Goal: Task Accomplishment & Management: Manage account settings

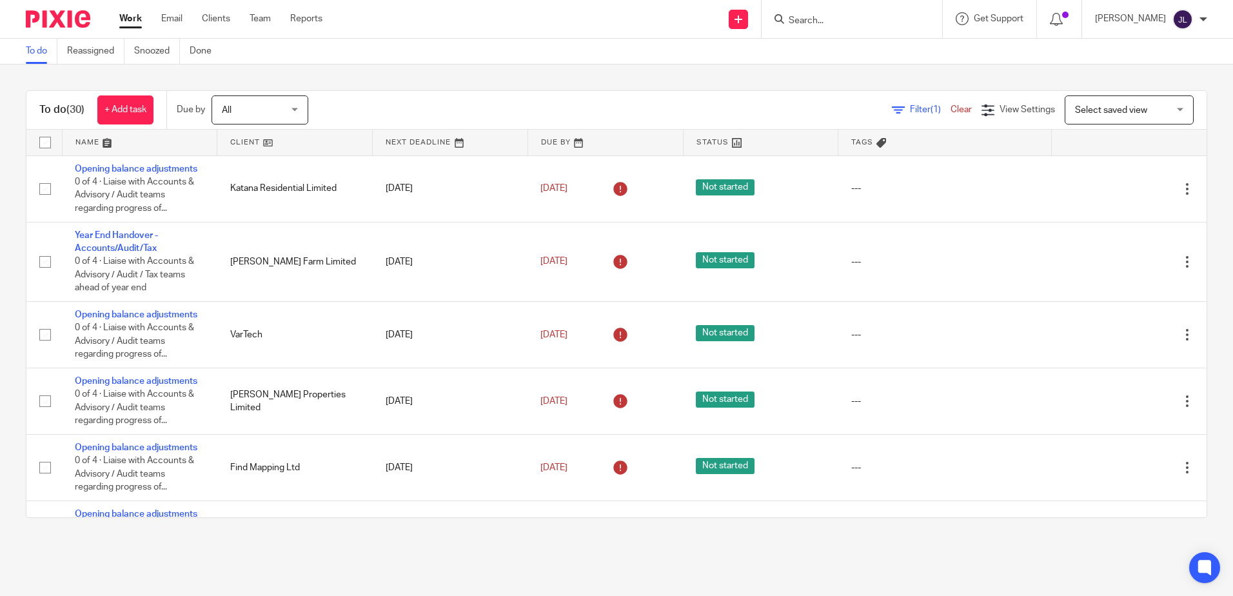
click at [40, 54] on link "To do" at bounding box center [42, 51] width 32 height 25
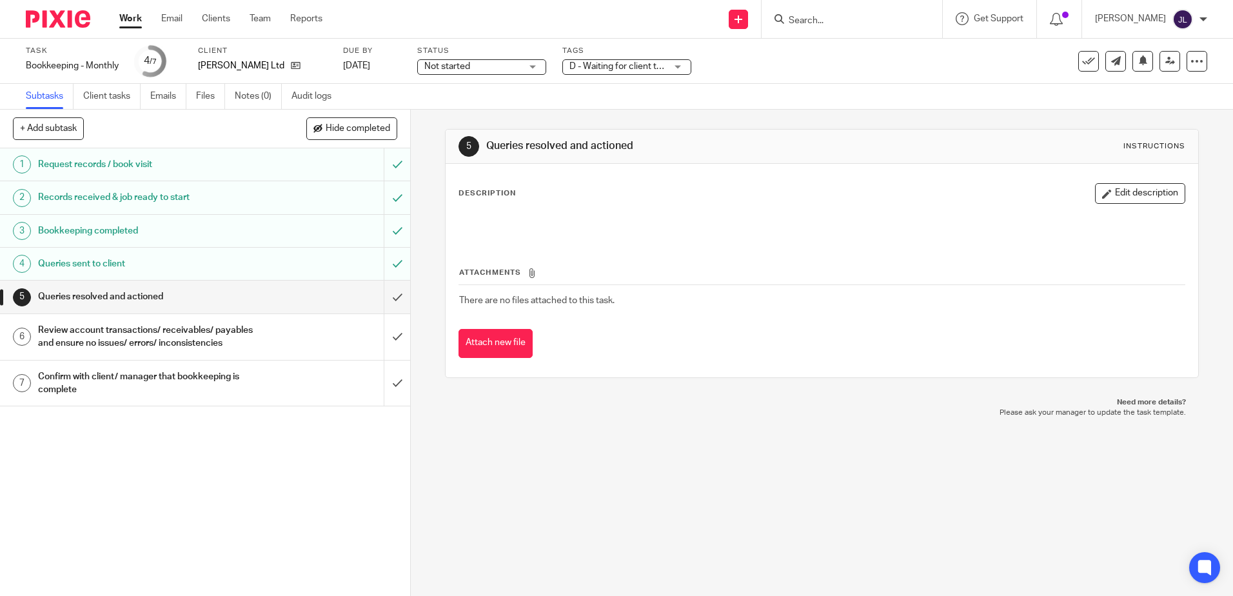
click at [616, 47] on label "Tags" at bounding box center [627, 51] width 129 height 10
click at [615, 66] on span "D - Waiting for client to answer queries" at bounding box center [647, 66] width 155 height 9
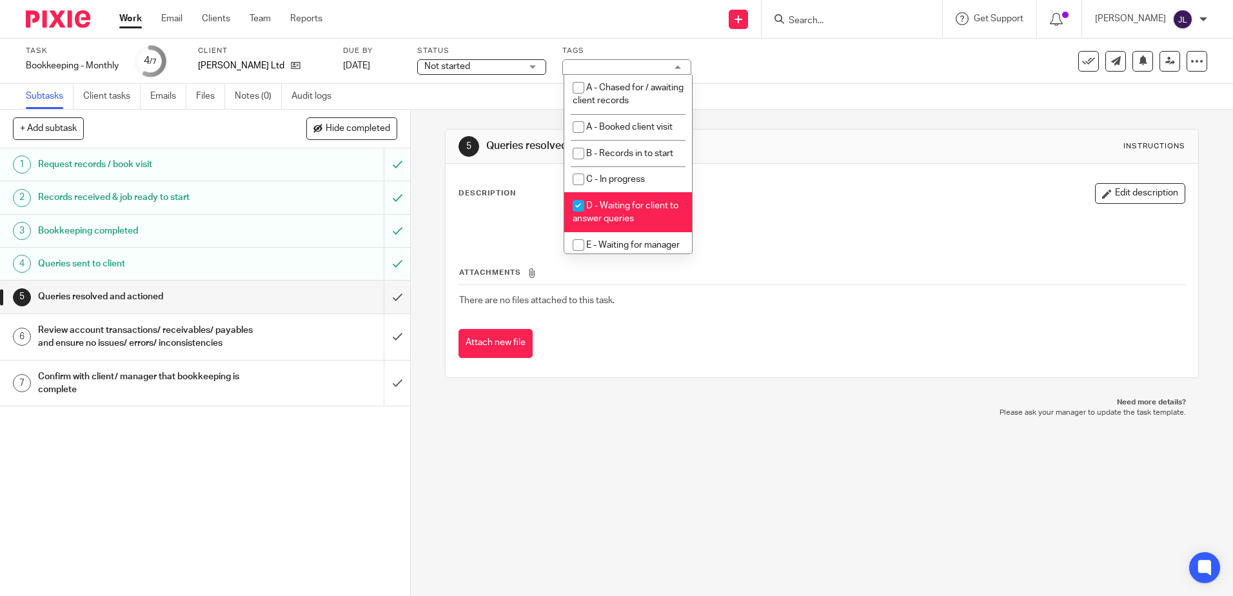
click at [635, 205] on span "D - Waiting for client to answer queries" at bounding box center [626, 212] width 106 height 23
checkbox input "false"
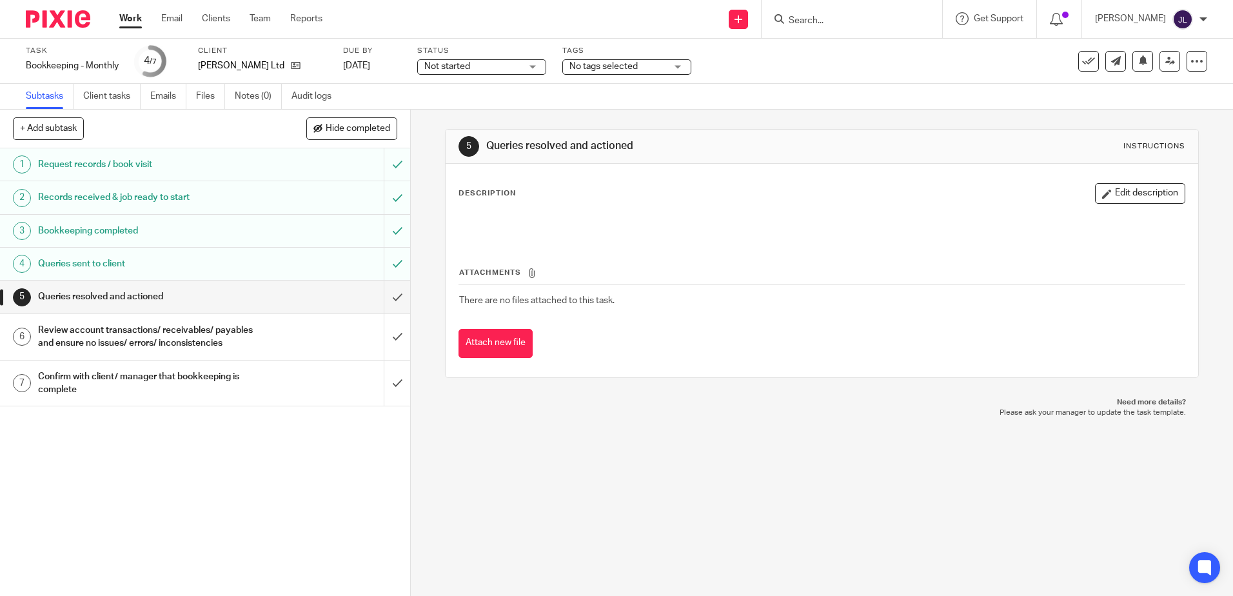
click at [825, 128] on div "5 Queries resolved and actioned Instructions Description Edit description Attac…" at bounding box center [821, 254] width 753 height 288
click at [383, 293] on input "submit" at bounding box center [205, 297] width 410 height 32
click at [377, 335] on input "submit" at bounding box center [205, 337] width 410 height 46
click at [379, 393] on input "submit" at bounding box center [205, 384] width 410 height 46
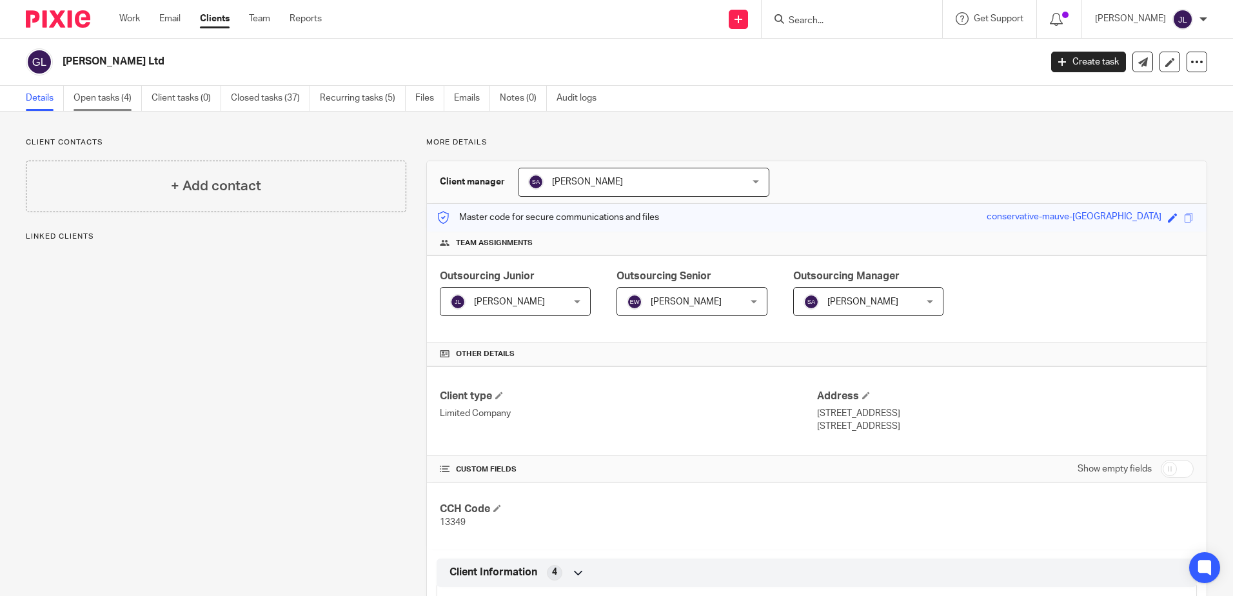
click at [117, 95] on link "Open tasks (4)" at bounding box center [108, 98] width 68 height 25
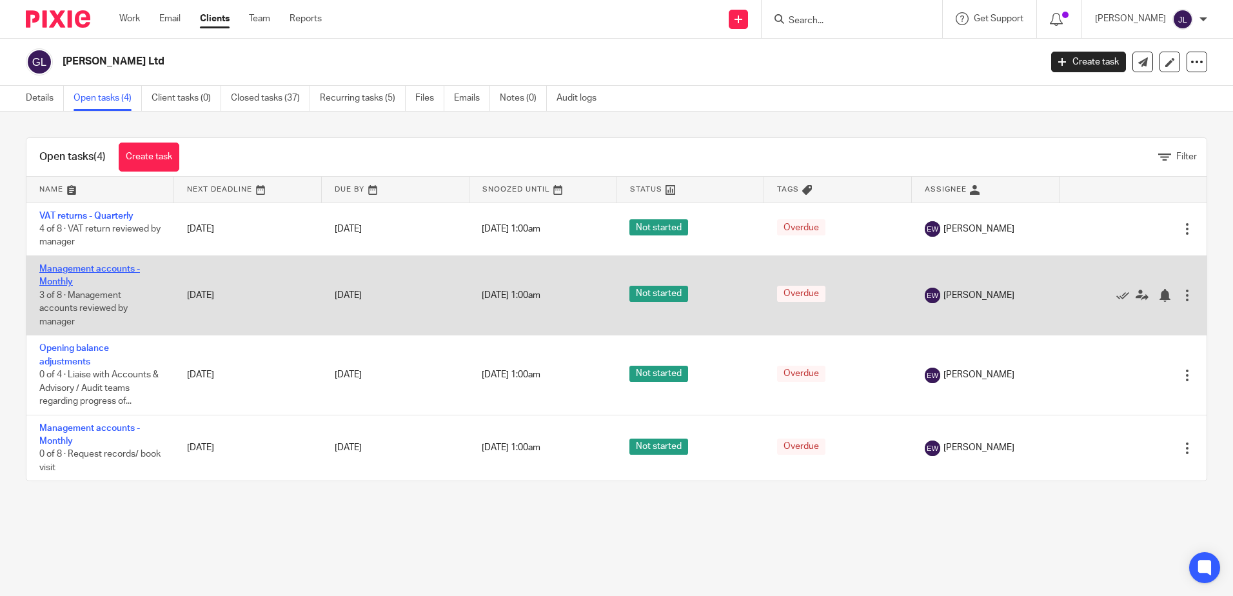
click at [71, 268] on link "Management accounts - Monthly" at bounding box center [89, 275] width 101 height 22
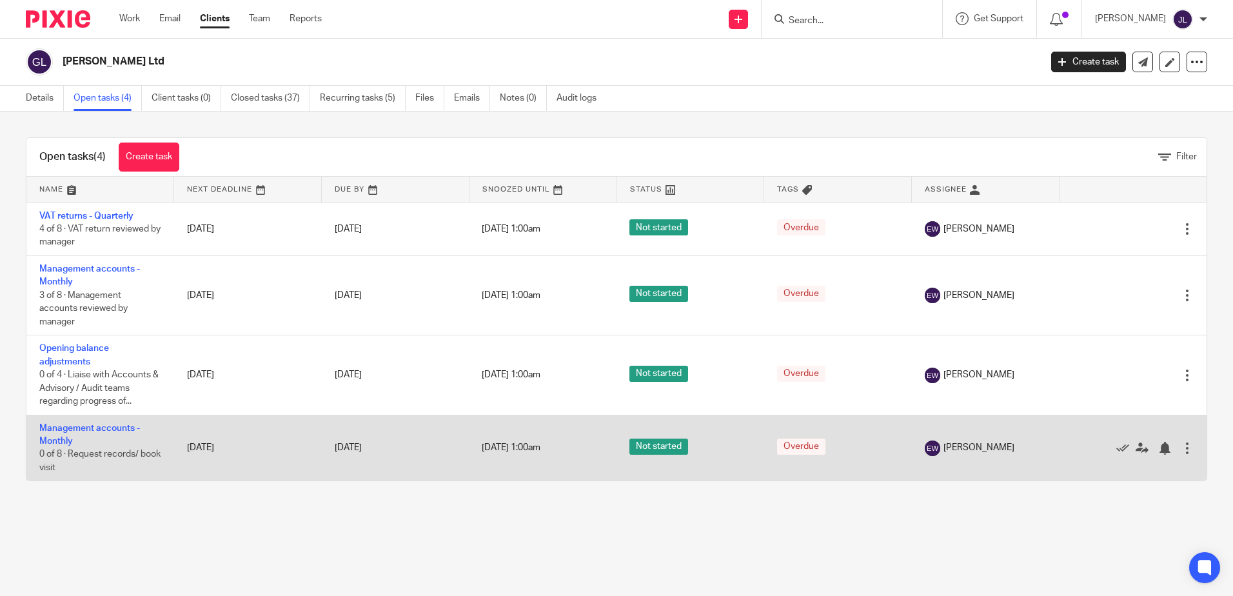
click at [81, 434] on td "Management accounts - Monthly 0 of 8 · Request records/ book visit" at bounding box center [100, 448] width 148 height 66
click at [57, 433] on td "Management accounts - Monthly 0 of 8 · Request records/ book visit" at bounding box center [100, 448] width 148 height 66
click at [84, 429] on link "Management accounts - Monthly" at bounding box center [89, 435] width 101 height 22
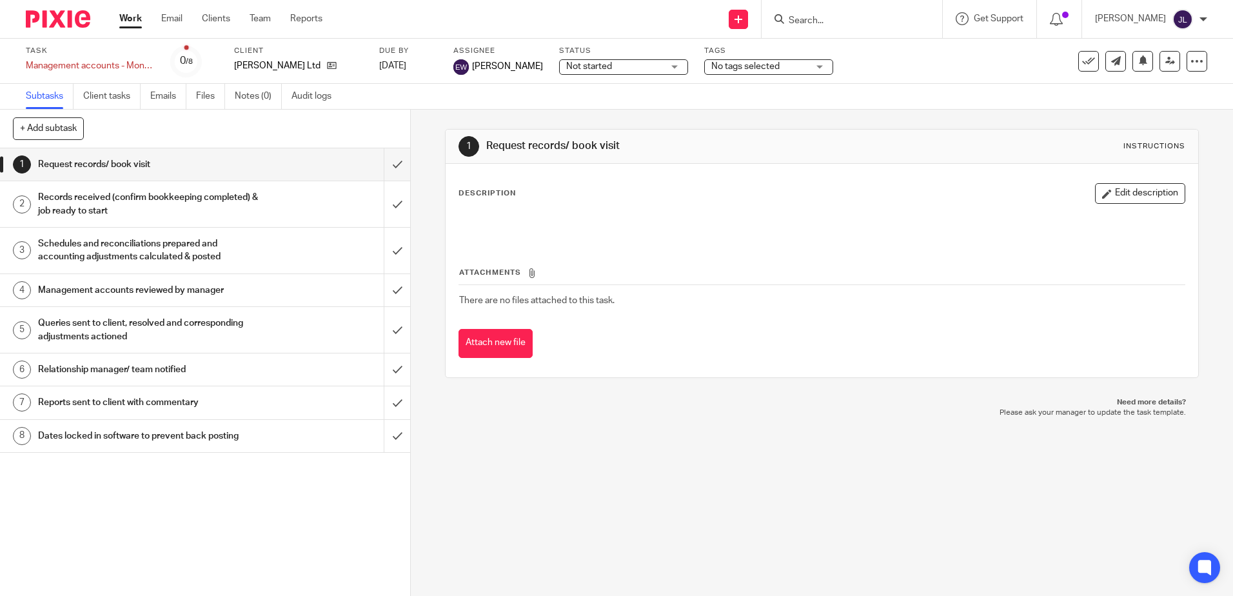
click at [642, 54] on label "Status" at bounding box center [623, 51] width 129 height 10
click at [639, 66] on span "Not started" at bounding box center [614, 67] width 97 height 14
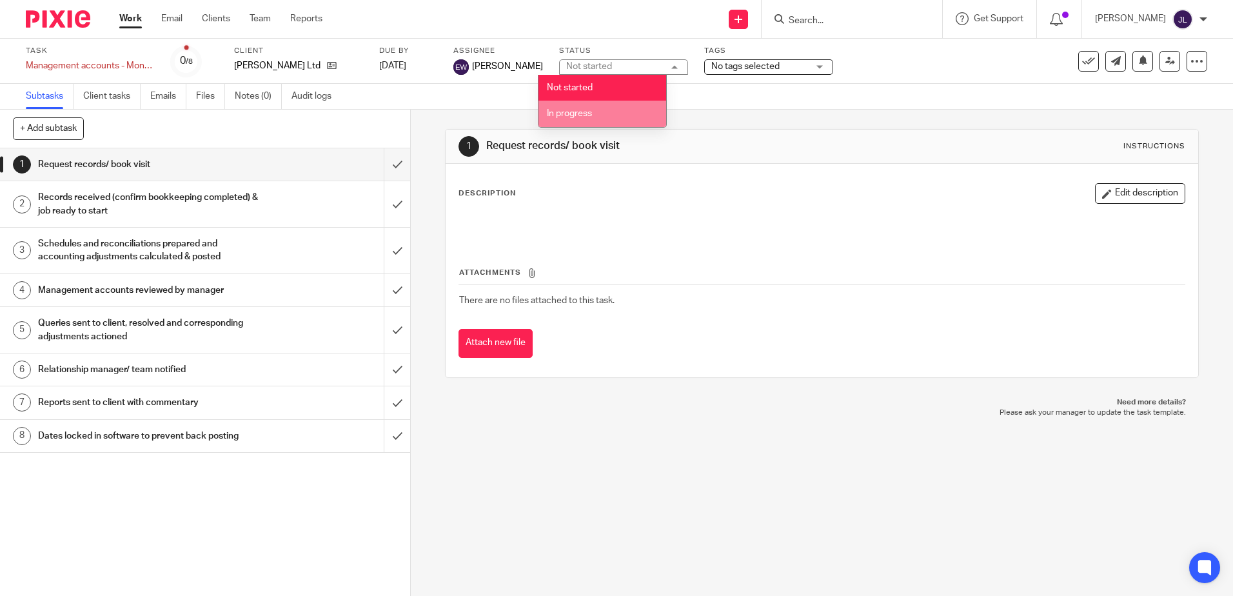
click at [609, 113] on li "In progress" at bounding box center [603, 114] width 128 height 26
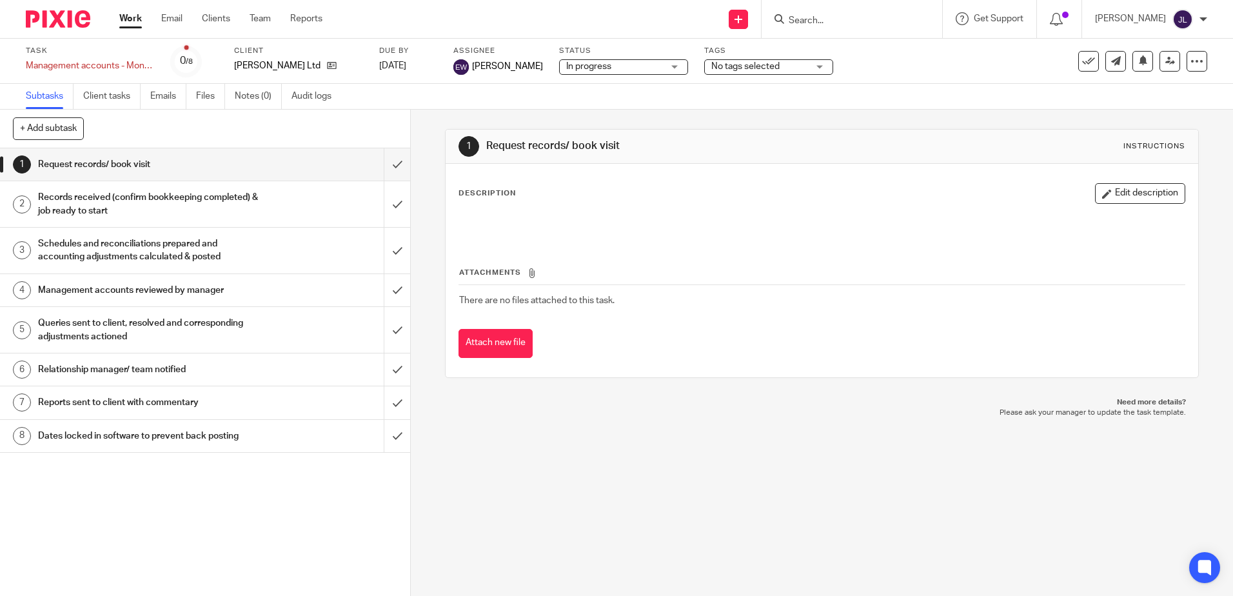
click at [712, 68] on span "No tags selected" at bounding box center [746, 66] width 68 height 9
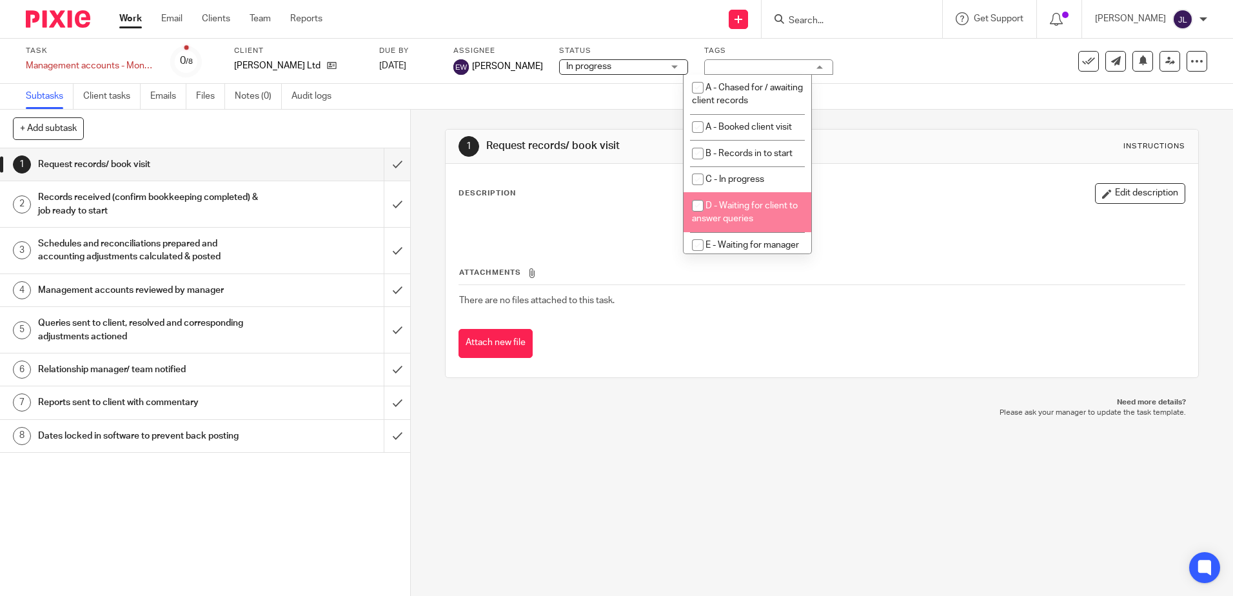
click at [761, 205] on span "D - Waiting for client to answer queries" at bounding box center [745, 212] width 106 height 23
checkbox input "true"
click at [910, 154] on div "1 Request records/ book visit Instructions" at bounding box center [822, 146] width 726 height 21
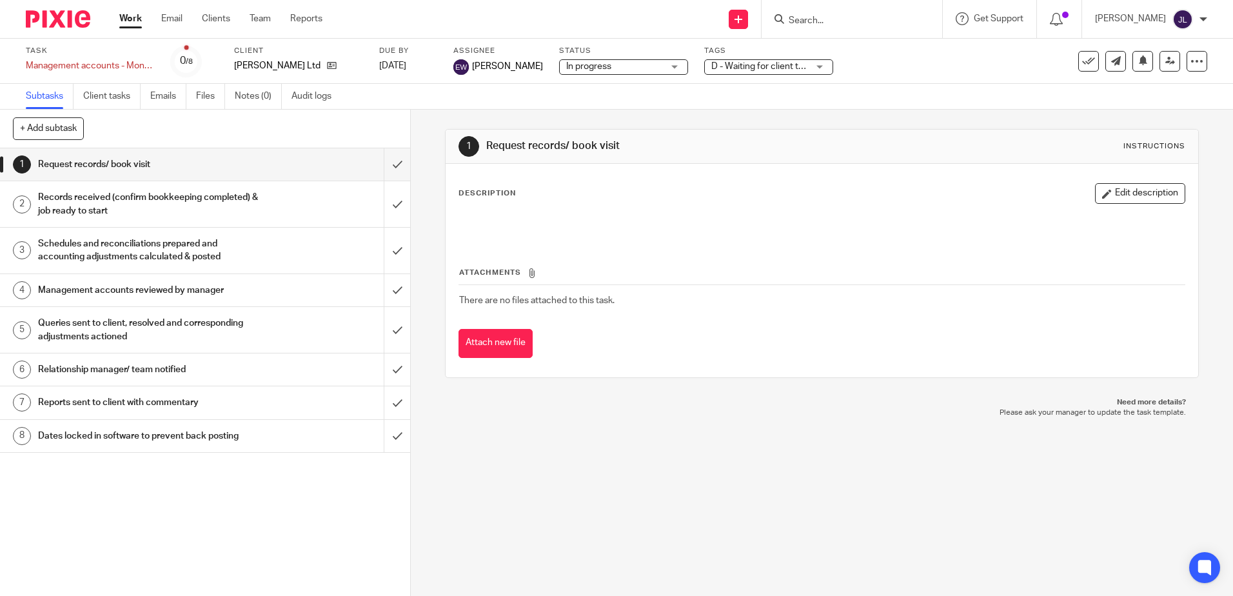
click at [704, 57] on div "Tags D - Waiting for client to answer queries A - Chased for / awaiting client …" at bounding box center [768, 61] width 129 height 31
click at [727, 73] on span "D - Waiting for client to answer queries" at bounding box center [760, 67] width 97 height 14
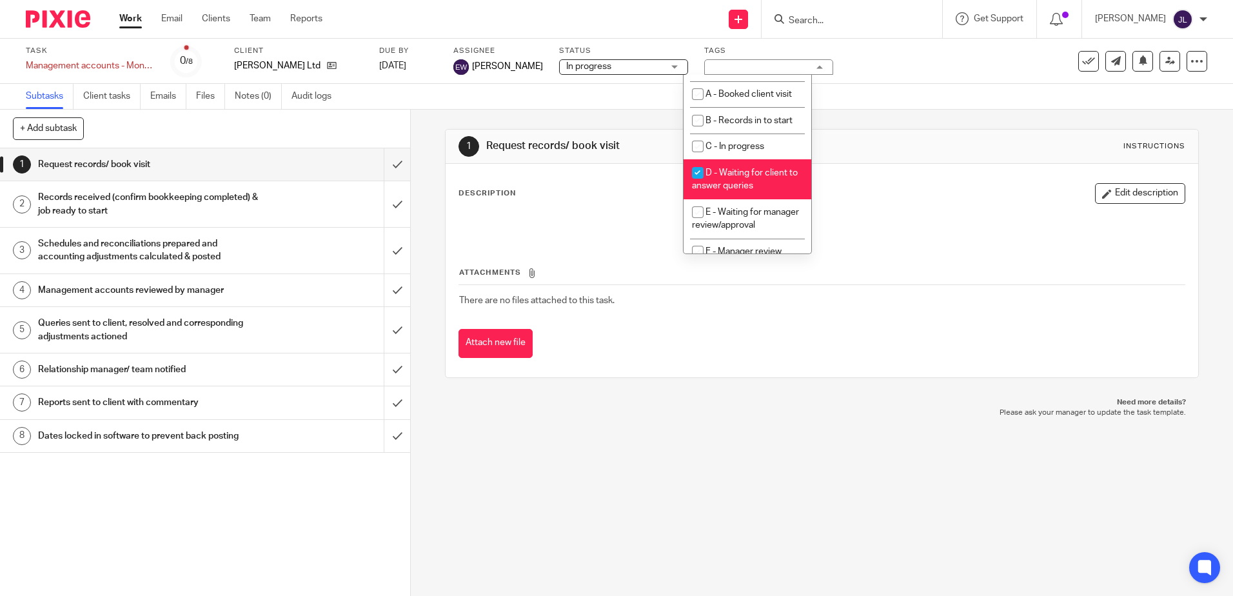
scroll to position [65, 0]
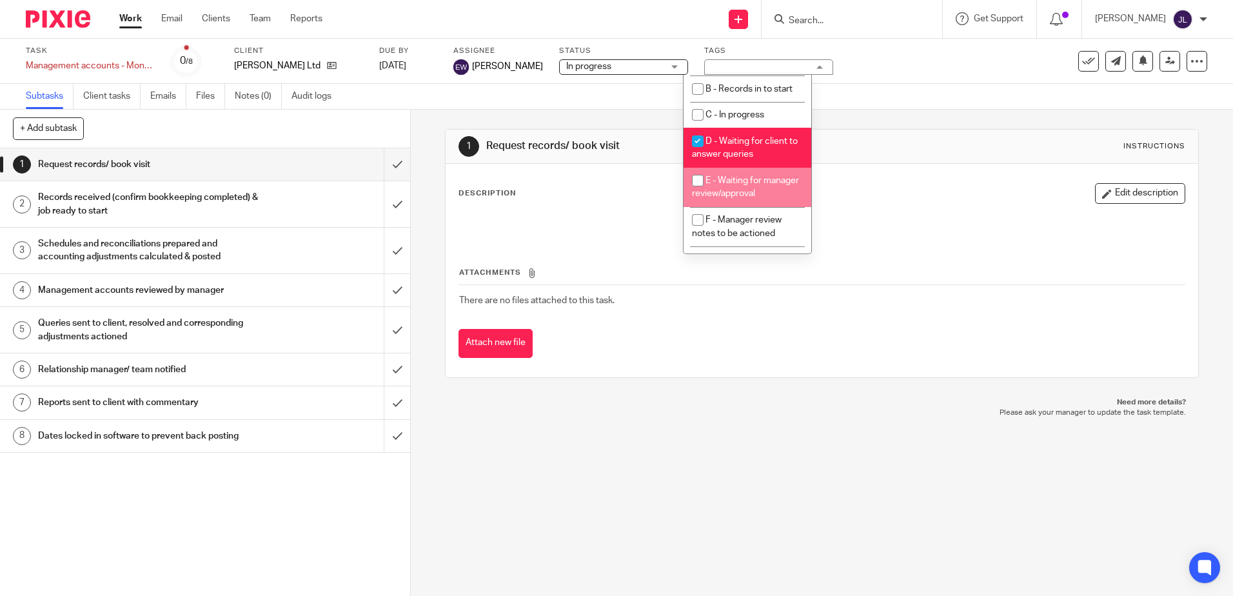
click at [754, 192] on li "E - Waiting for manager review/approval" at bounding box center [748, 187] width 128 height 39
checkbox input "true"
click at [748, 157] on span "D - Waiting for client to answer queries" at bounding box center [745, 148] width 106 height 23
checkbox input "false"
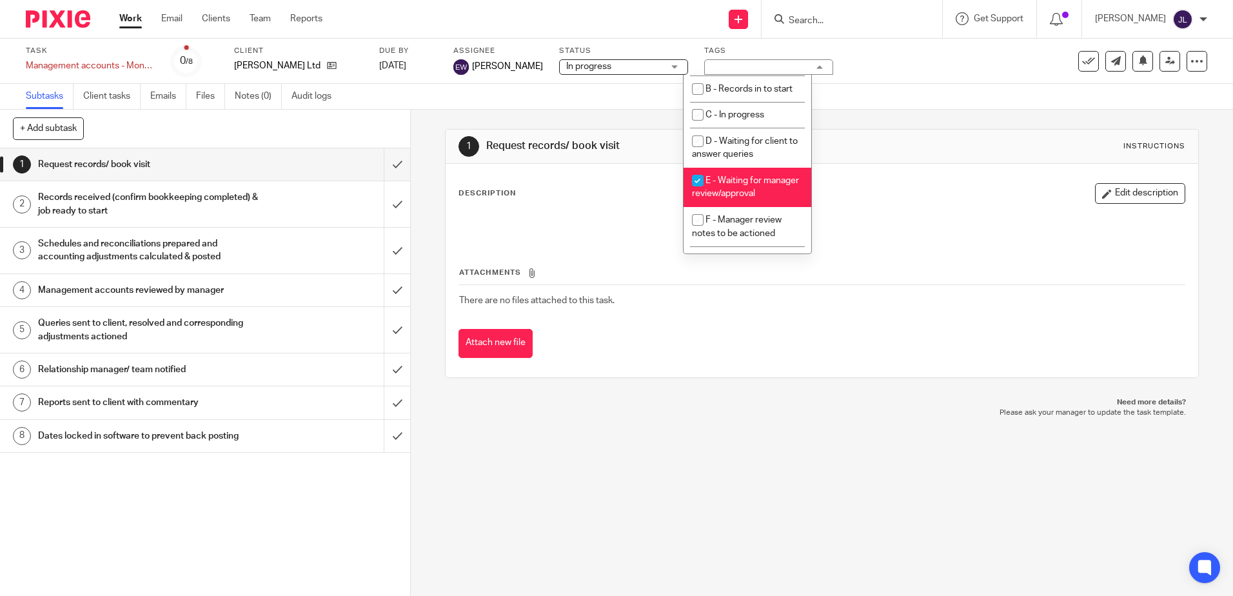
click at [900, 149] on div "1 Request records/ book visit Instructions" at bounding box center [822, 146] width 726 height 21
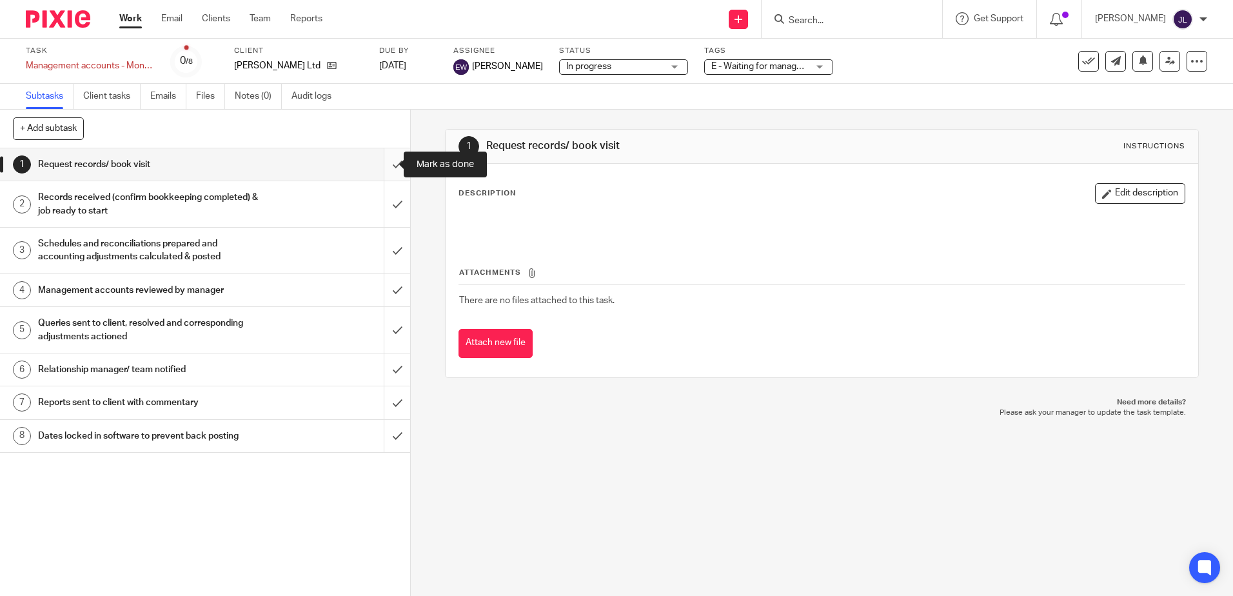
drag, startPoint x: 382, startPoint y: 167, endPoint x: 392, endPoint y: 181, distance: 17.0
click at [382, 167] on input "submit" at bounding box center [205, 164] width 410 height 32
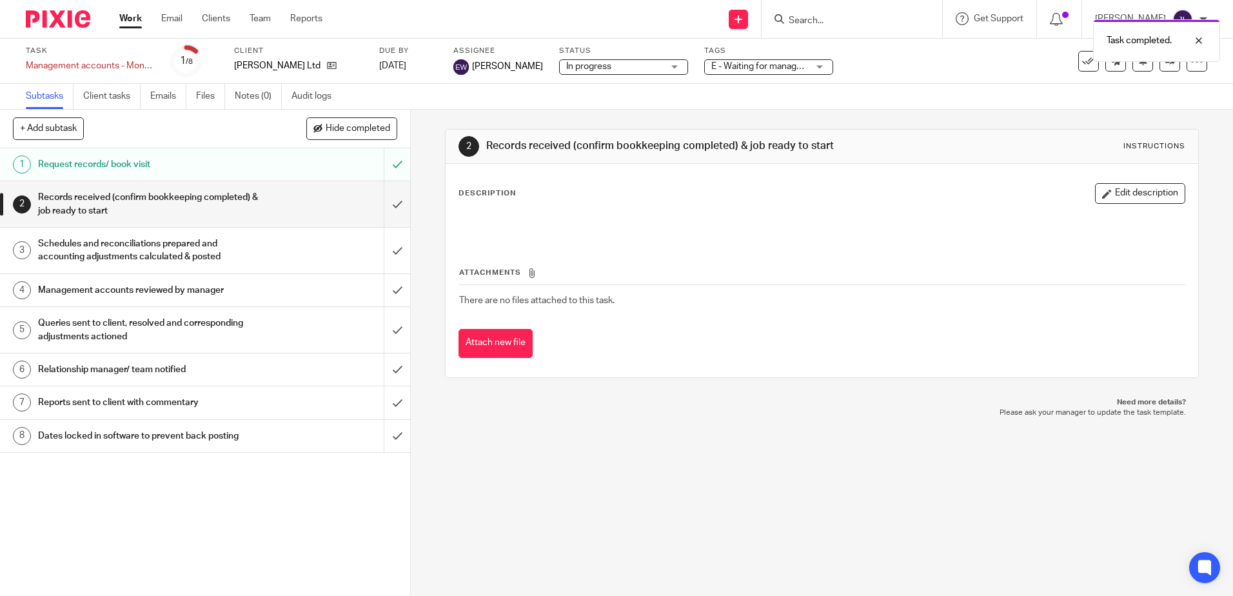
click at [386, 248] on input "submit" at bounding box center [205, 251] width 410 height 46
click at [389, 201] on input "submit" at bounding box center [205, 204] width 410 height 46
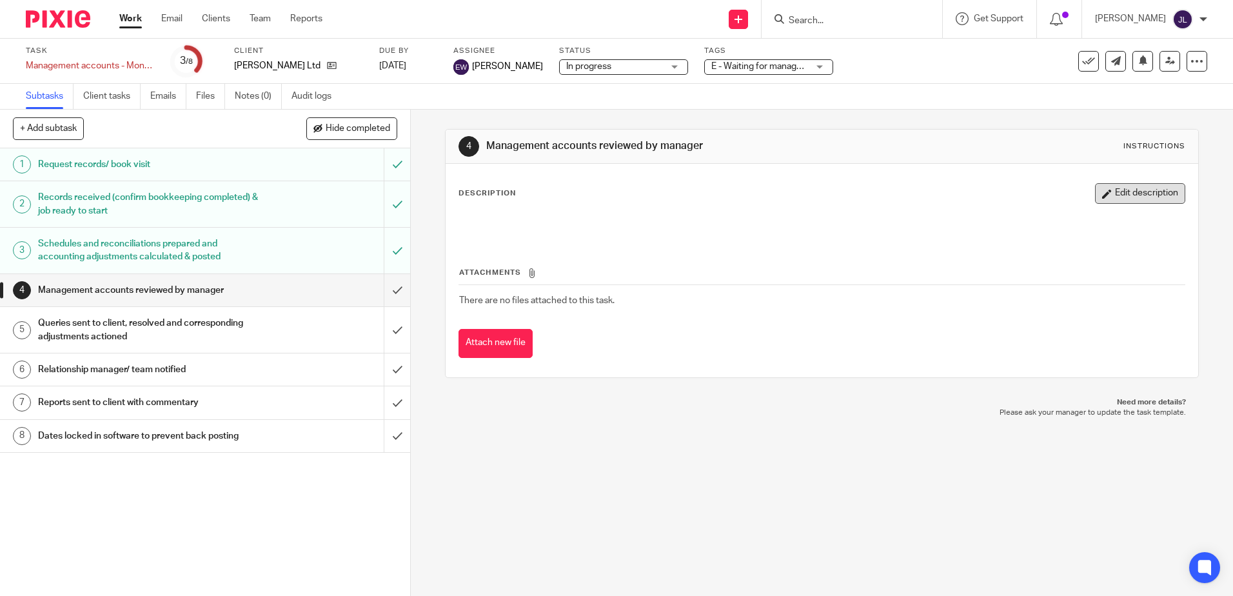
click at [1097, 184] on button "Edit description" at bounding box center [1140, 193] width 90 height 21
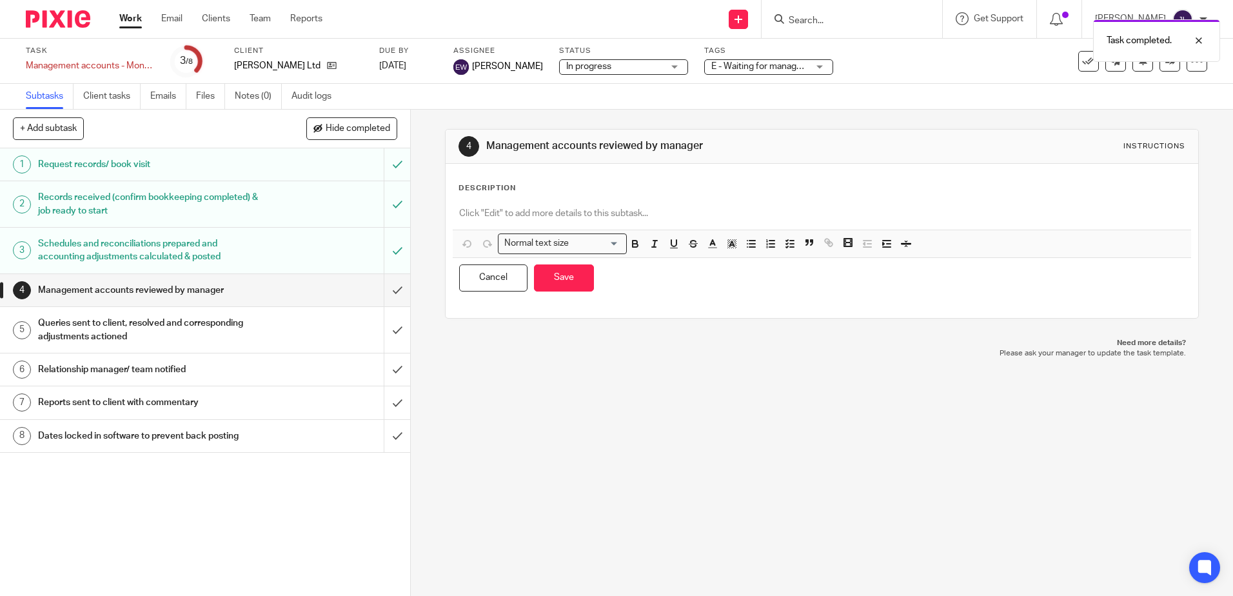
click at [632, 194] on div "Description Normal text size Loading... Remove Edit Insert new video Copy and p…" at bounding box center [822, 240] width 726 height 115
click at [595, 210] on p at bounding box center [821, 213] width 725 height 13
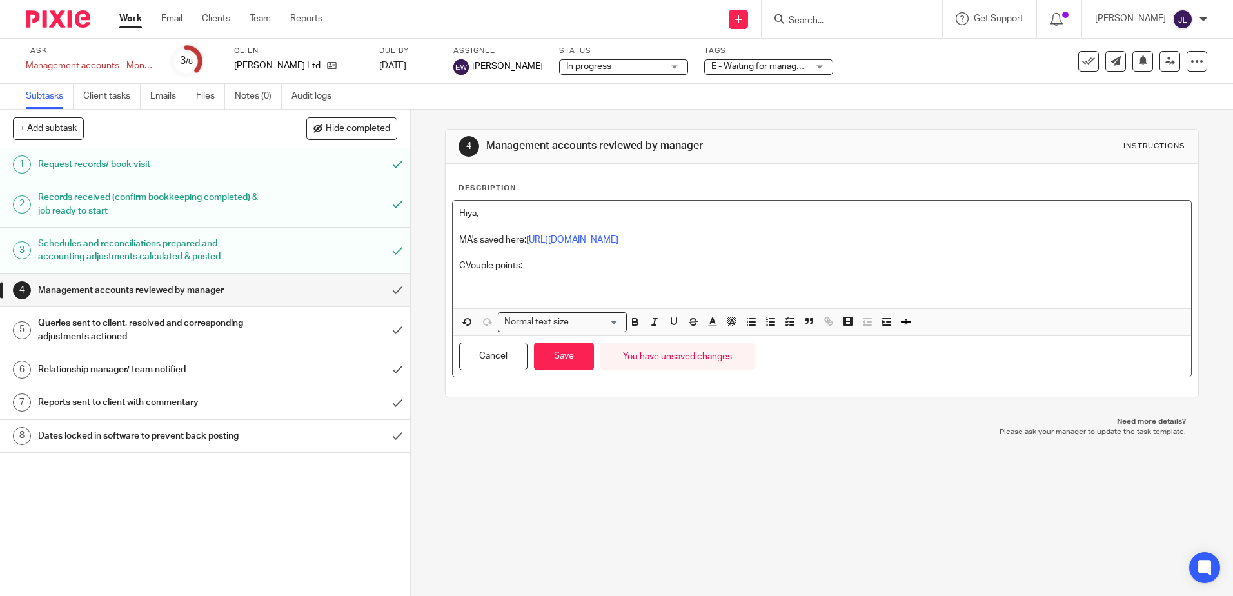
click at [466, 268] on p "CVouple points:" at bounding box center [821, 265] width 725 height 13
click at [501, 294] on p at bounding box center [821, 292] width 725 height 13
click at [755, 324] on span at bounding box center [769, 323] width 58 height 19
click at [746, 328] on icon "button" at bounding box center [752, 322] width 12 height 12
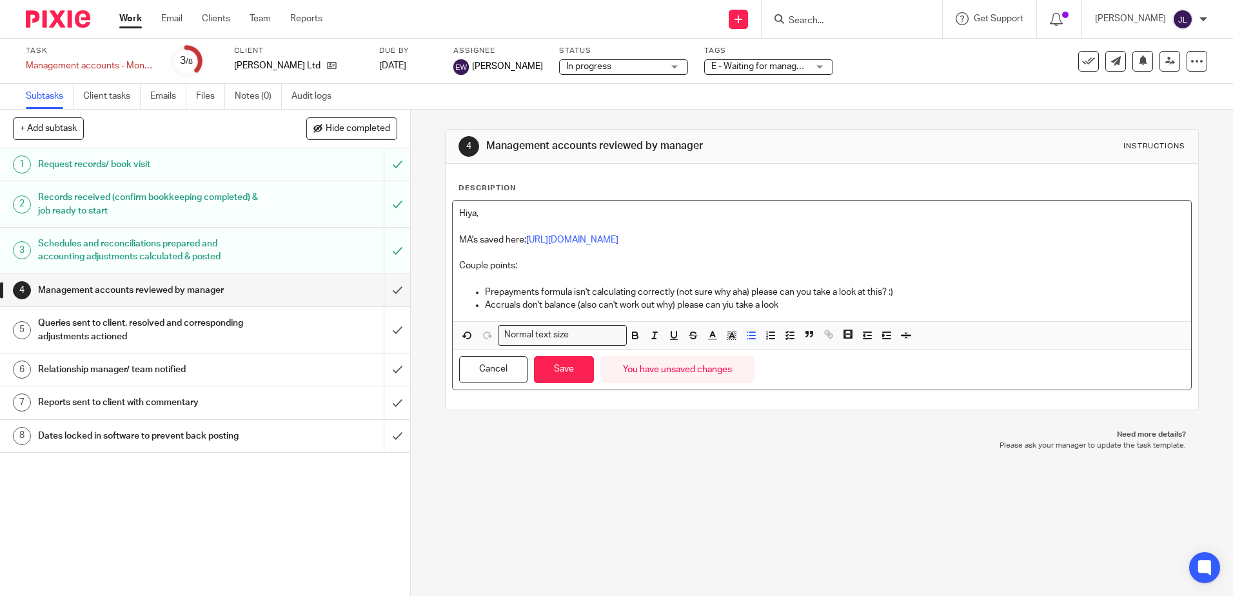
click at [729, 303] on p "Accruals don't balance (also can't work out why) please can yiu take a look" at bounding box center [834, 305] width 699 height 13
click at [831, 315] on div "Hiya, MA's saved here: https://cloudimanage.com/work/link/f/LLP!10106007 Couple…" at bounding box center [822, 261] width 738 height 121
click at [921, 297] on p "Prepayments formula isn't calculating correctly (not sure why aha) please can y…" at bounding box center [834, 292] width 699 height 13
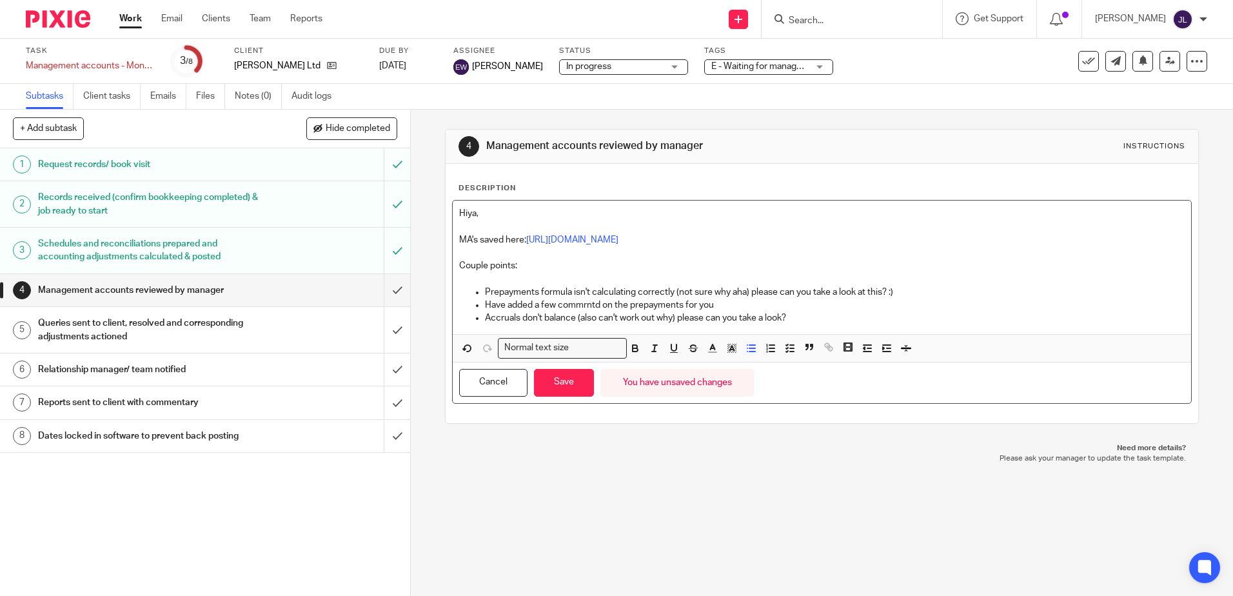
click at [573, 300] on p "Have added a few commrntd on the prepayments for you" at bounding box center [834, 305] width 699 height 13
click at [573, 305] on p "Have added a few commrntd on the prepayments for you" at bounding box center [834, 305] width 699 height 13
click at [727, 312] on p "Accruals don't balance (also can't work out why) please can you take a look?" at bounding box center [834, 318] width 699 height 13
click at [777, 307] on p "Have added a few comments on the prepayments for you" at bounding box center [834, 305] width 699 height 13
click at [886, 304] on p "Have added a few comments on the prepayments for you - just little things like …" at bounding box center [834, 305] width 699 height 13
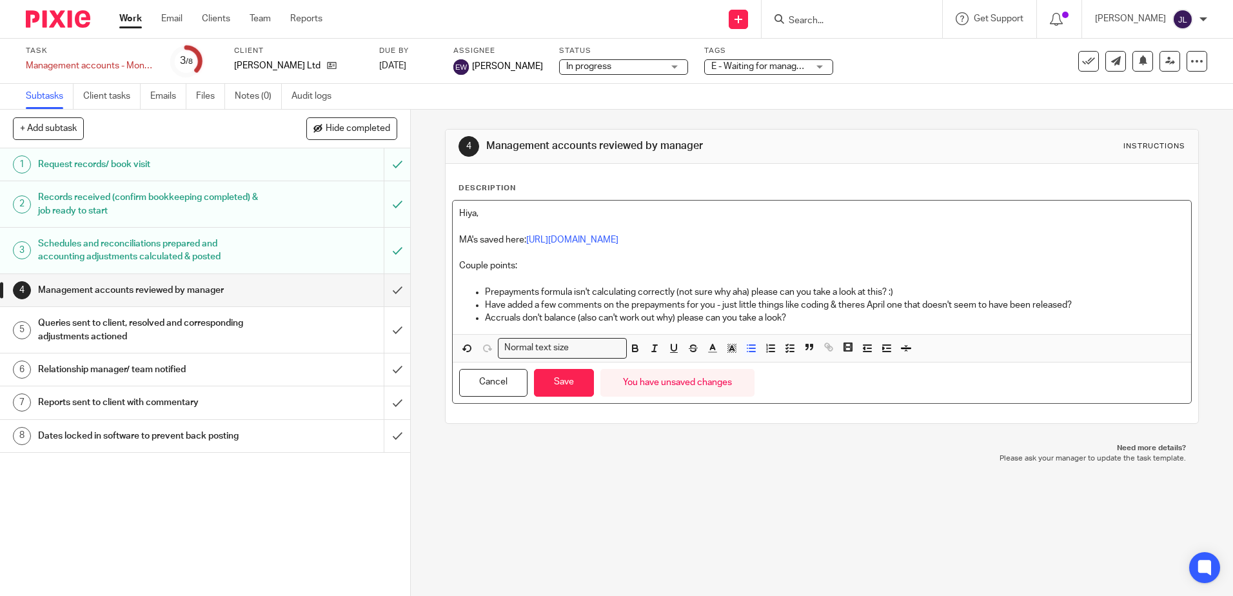
click at [842, 321] on p "Accruals don't balance (also can't work out why) please can you take a look?" at bounding box center [834, 318] width 699 height 13
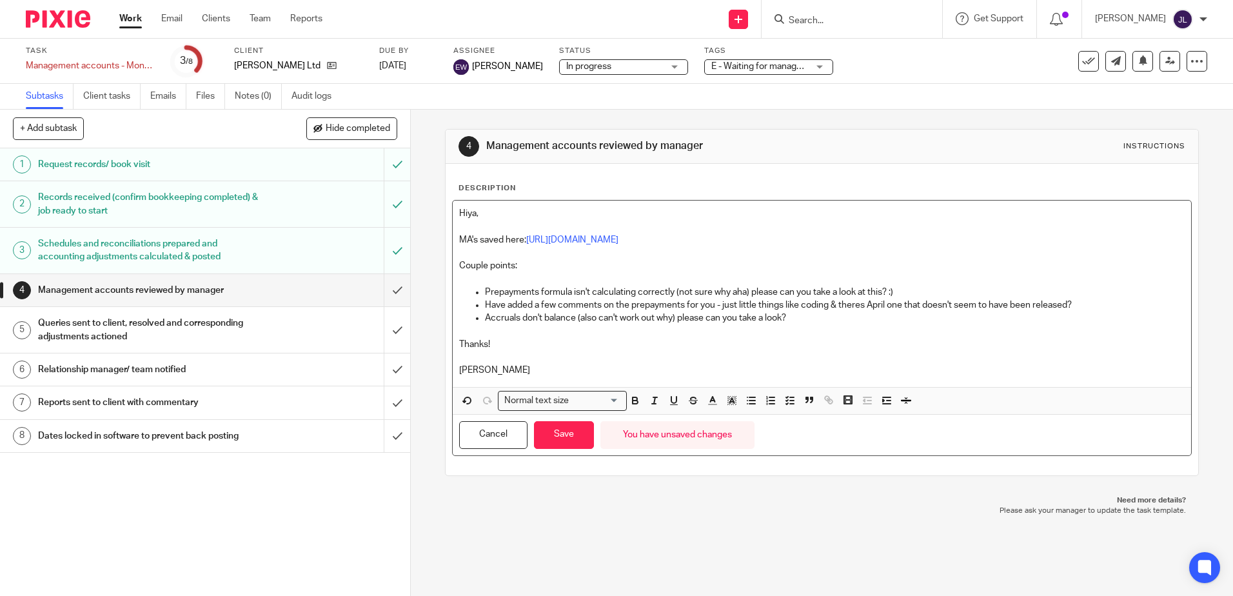
click at [480, 363] on p at bounding box center [821, 357] width 725 height 13
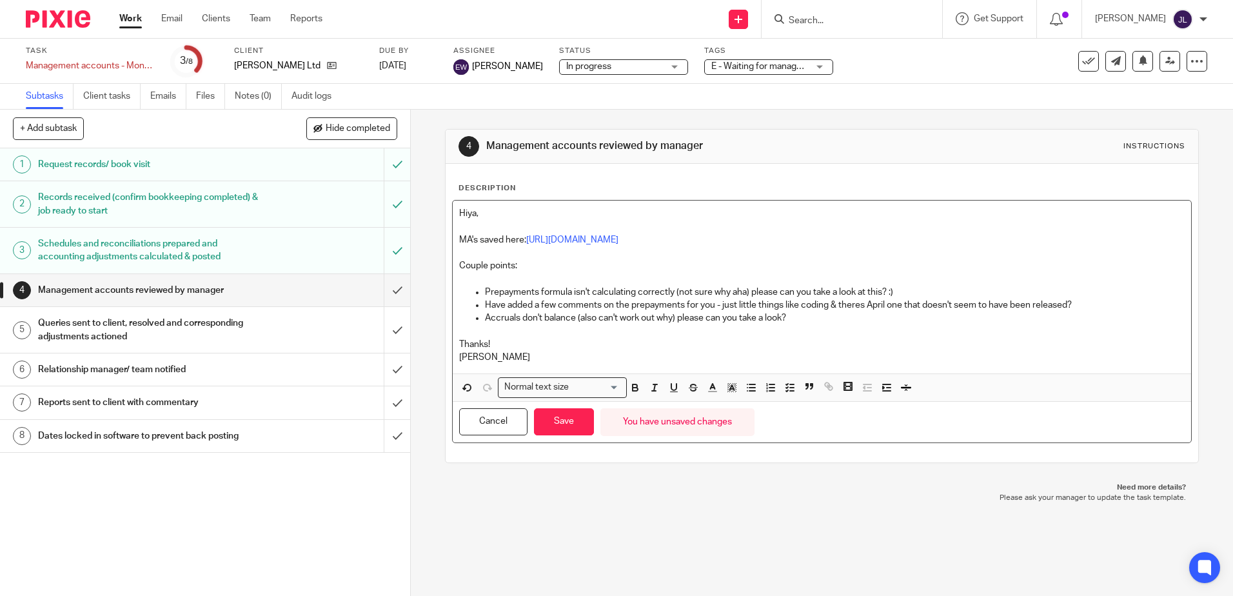
click at [492, 351] on p "Josie" at bounding box center [821, 357] width 725 height 13
click at [505, 343] on p "Thanks!" at bounding box center [821, 344] width 725 height 13
click at [543, 424] on button "Save" at bounding box center [564, 422] width 60 height 28
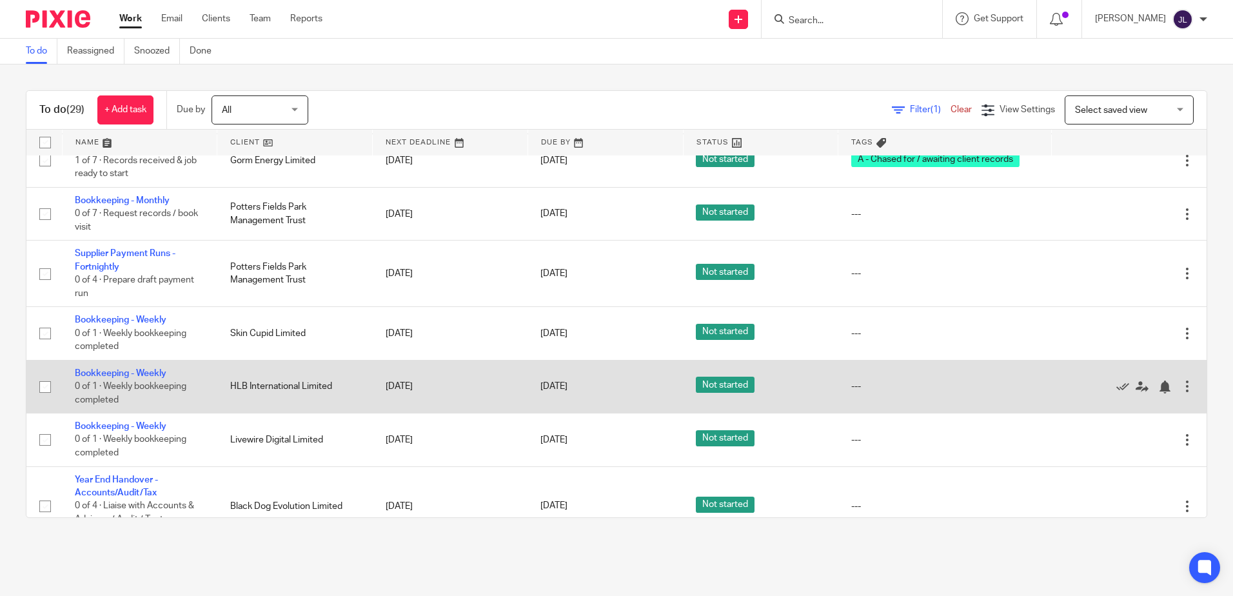
scroll to position [774, 0]
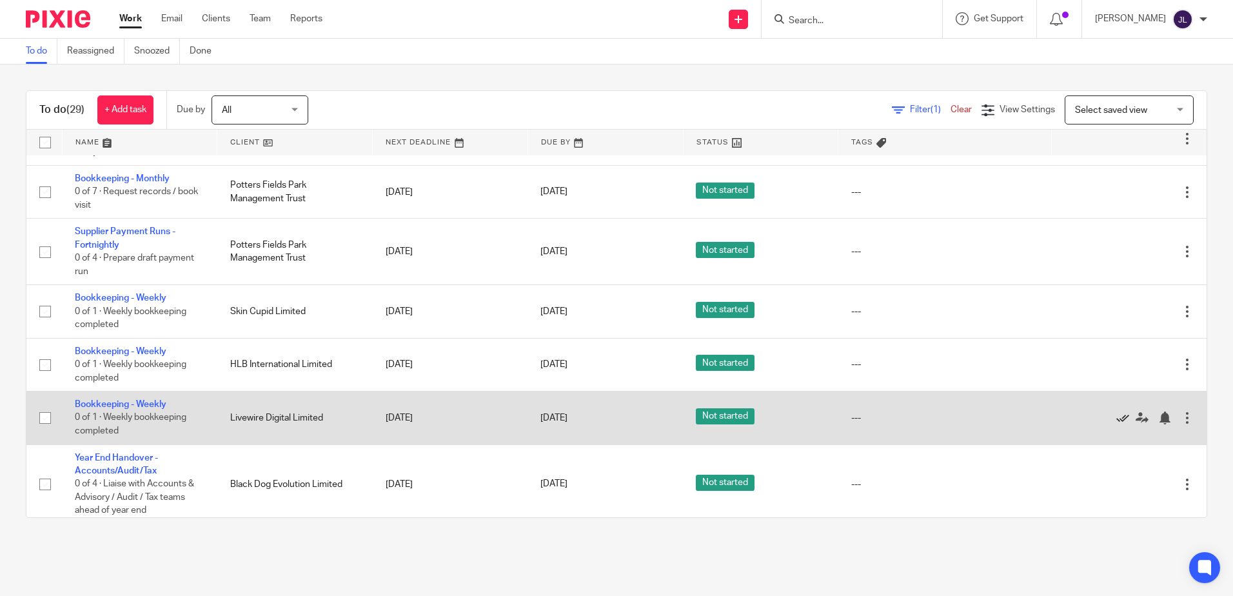
click at [1117, 415] on icon at bounding box center [1123, 418] width 13 height 13
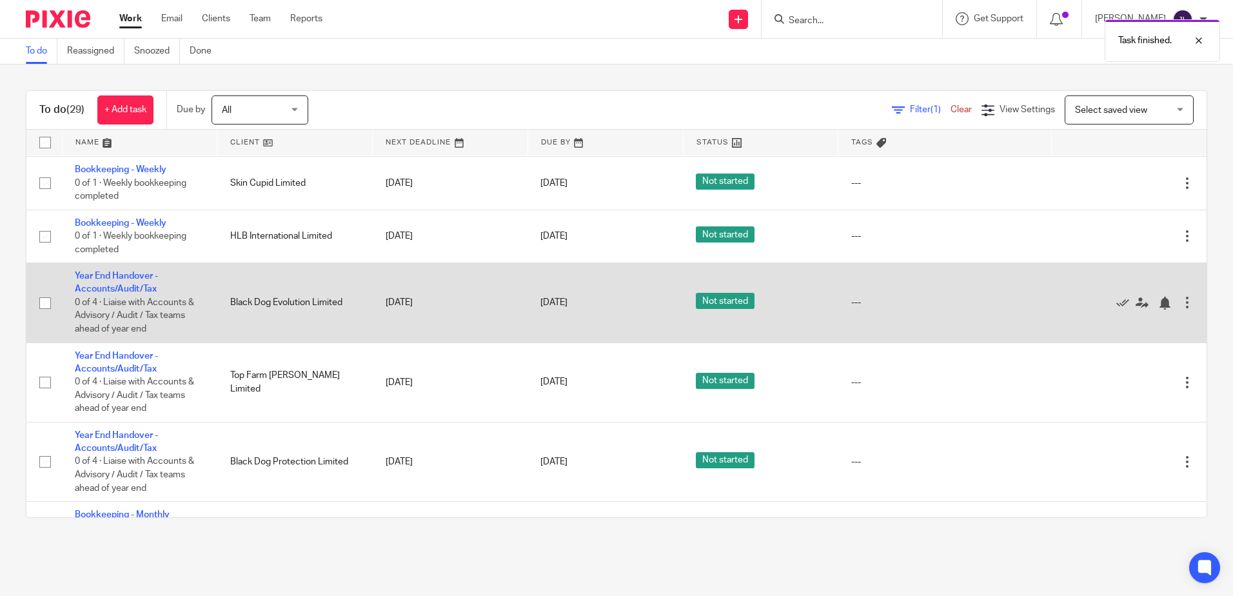
scroll to position [903, 0]
click at [1117, 303] on icon at bounding box center [1123, 302] width 13 height 13
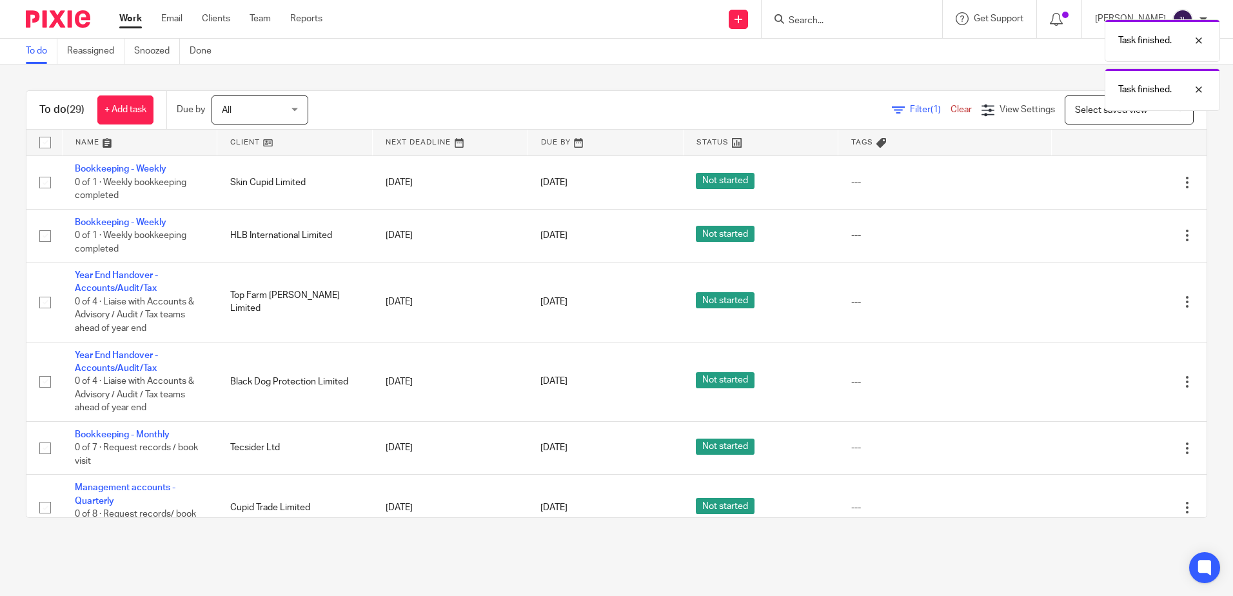
click at [1117, 303] on icon at bounding box center [1123, 302] width 13 height 13
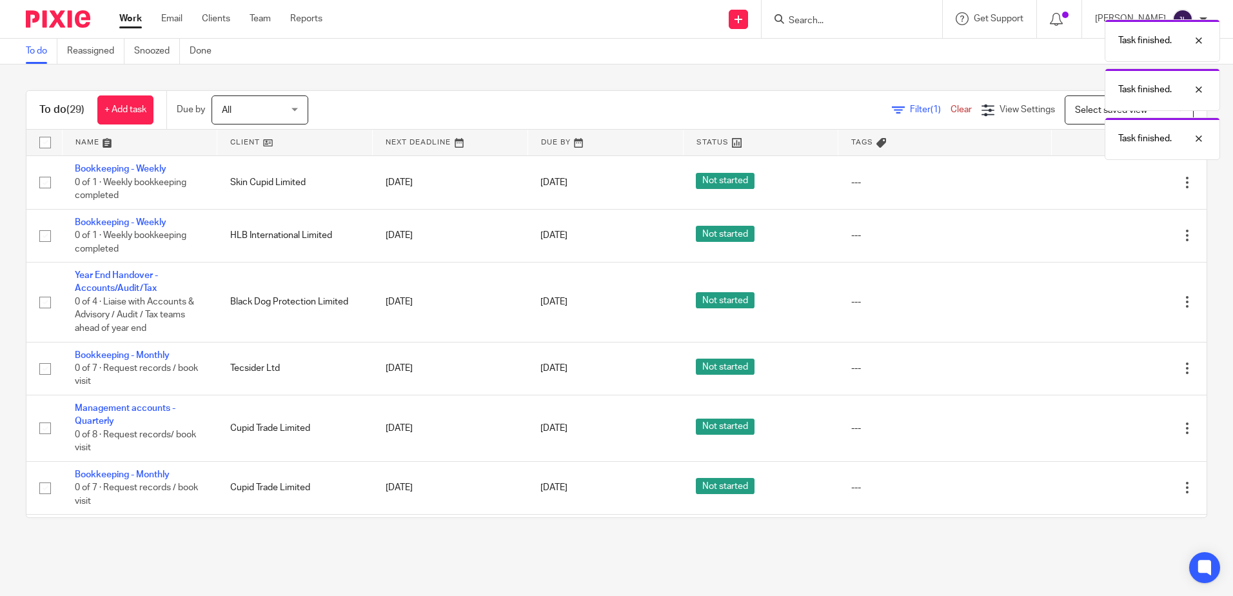
click at [1117, 303] on icon at bounding box center [1123, 302] width 13 height 13
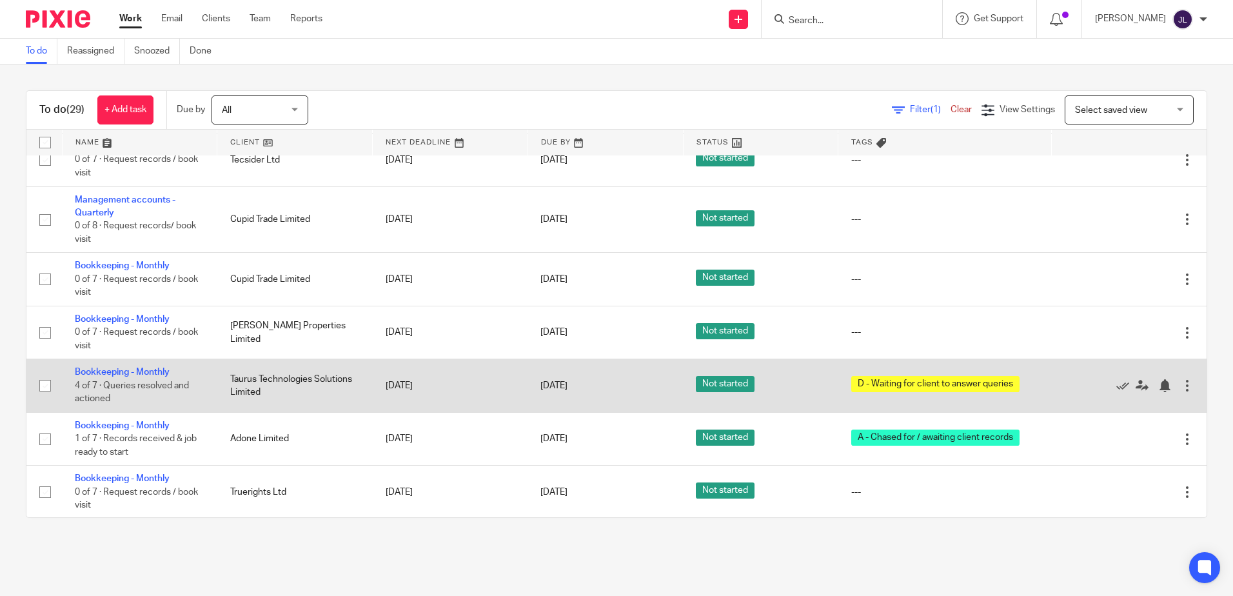
scroll to position [1097, 0]
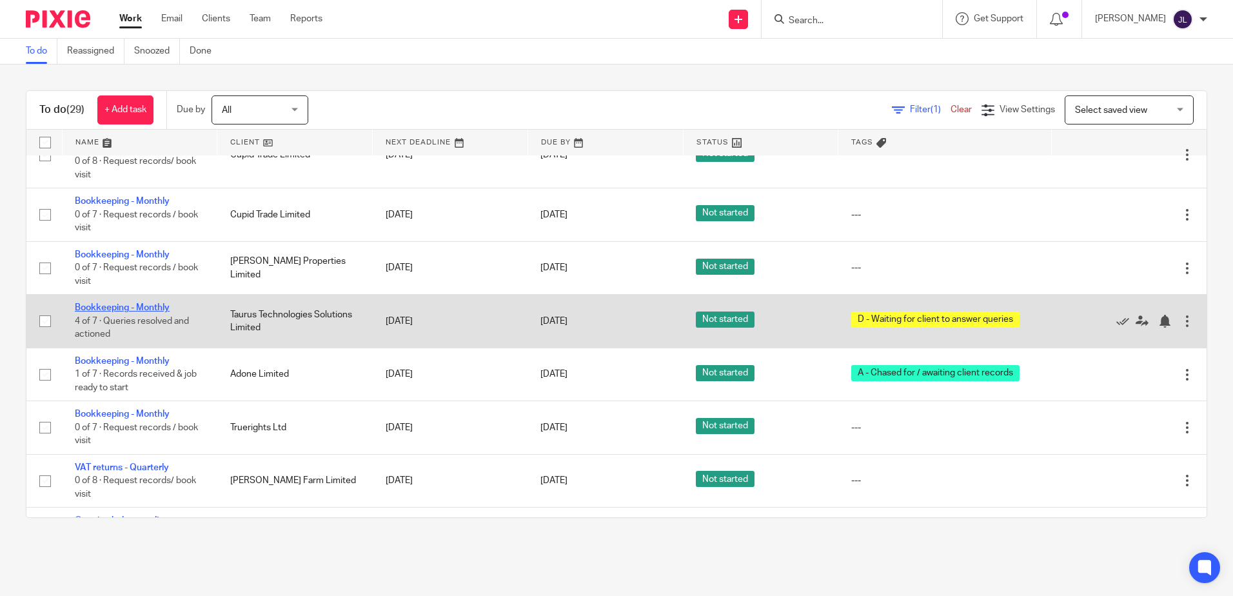
drag, startPoint x: 146, startPoint y: 303, endPoint x: 154, endPoint y: 303, distance: 8.4
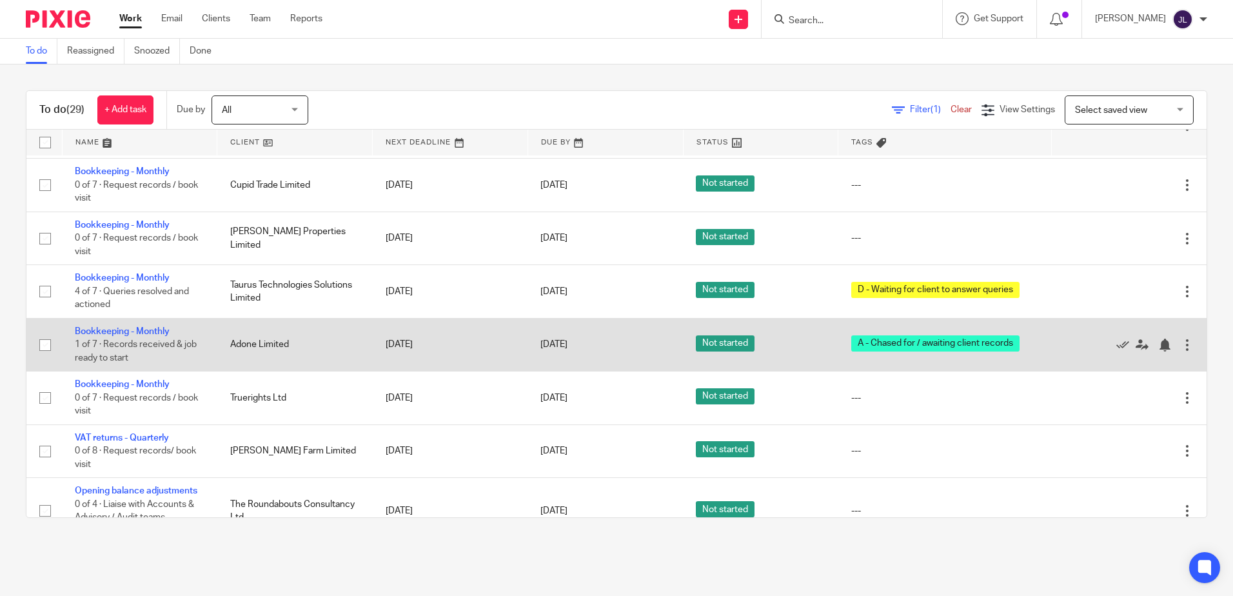
scroll to position [1153, 0]
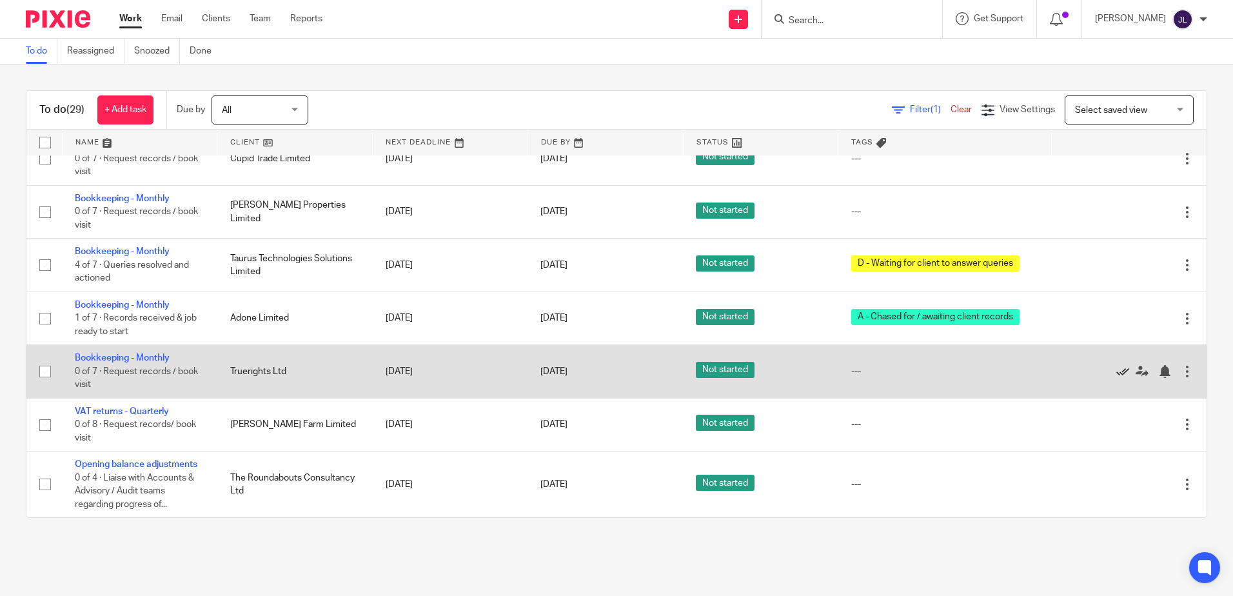
click at [1117, 371] on icon at bounding box center [1123, 371] width 13 height 13
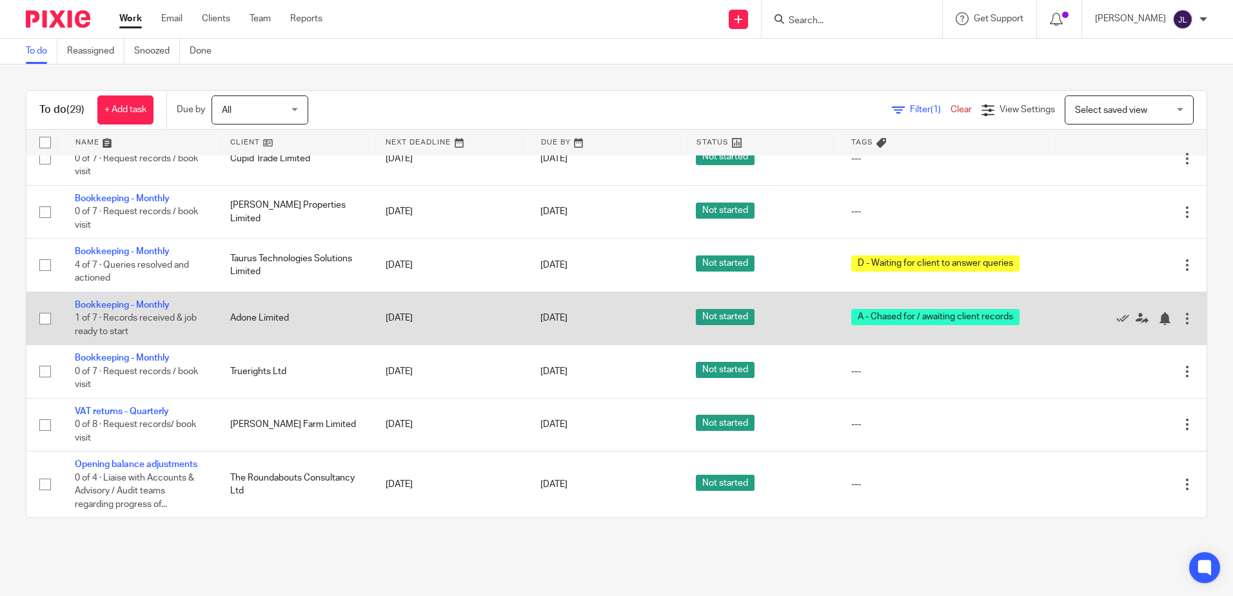
scroll to position [1100, 0]
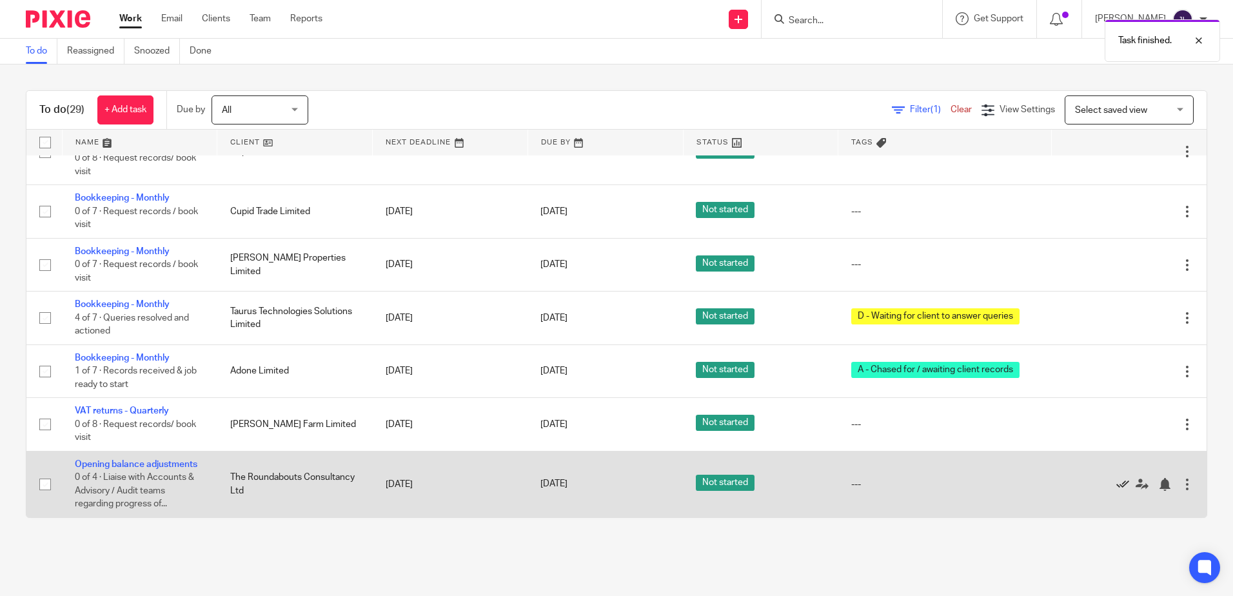
click at [1117, 484] on icon at bounding box center [1123, 484] width 13 height 13
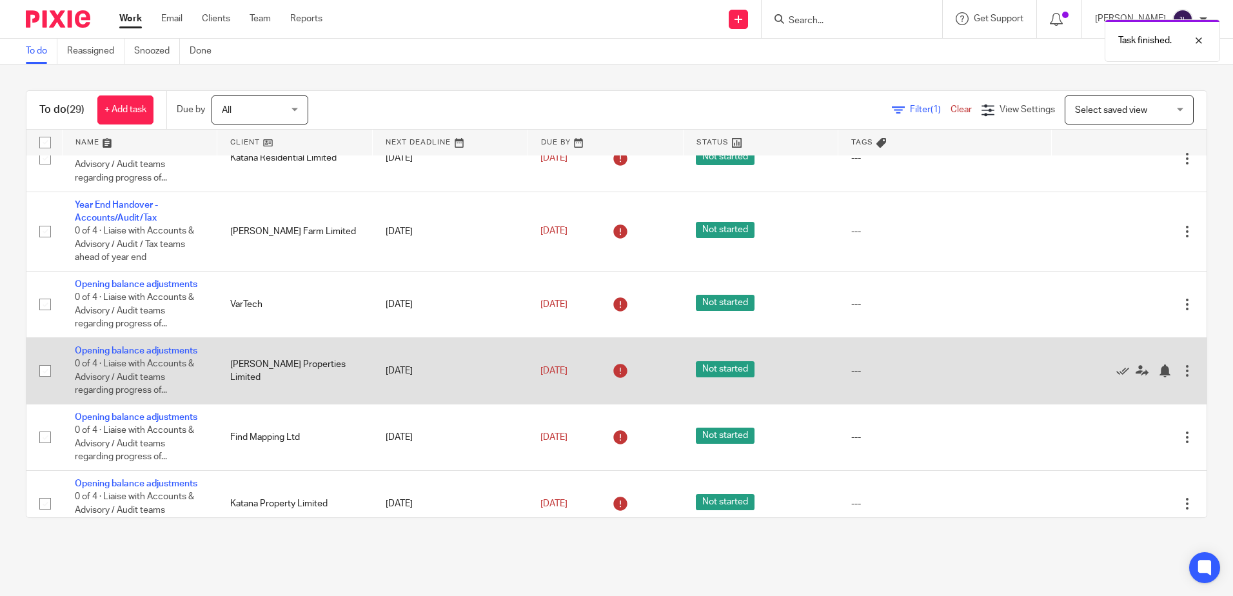
scroll to position [0, 0]
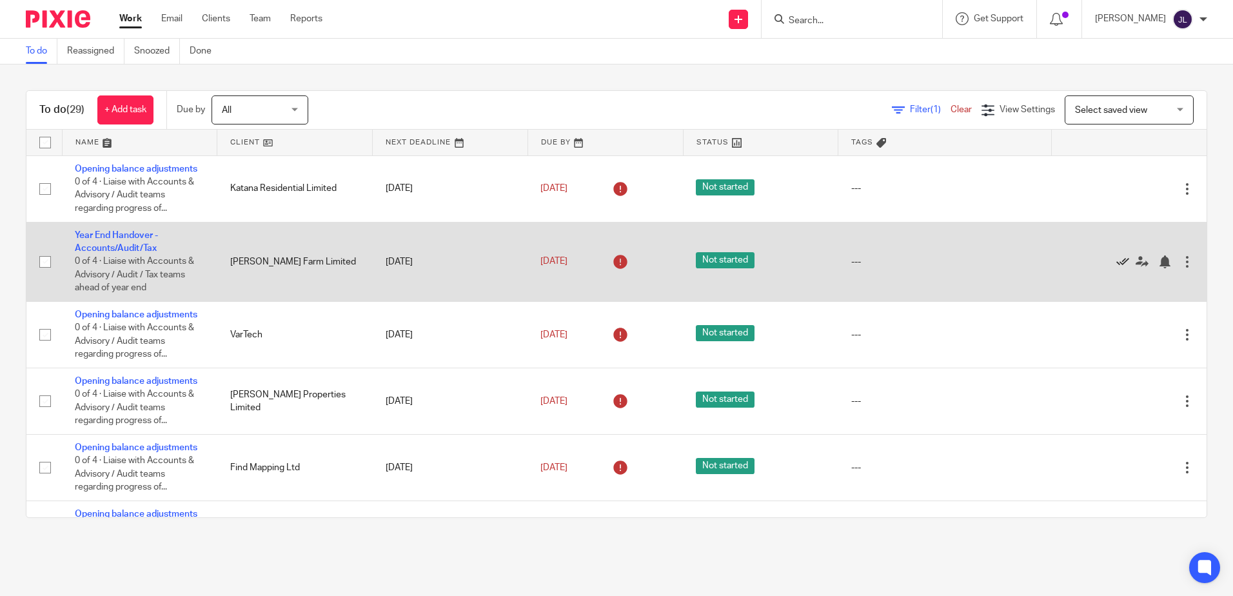
click at [1117, 256] on icon at bounding box center [1123, 261] width 13 height 13
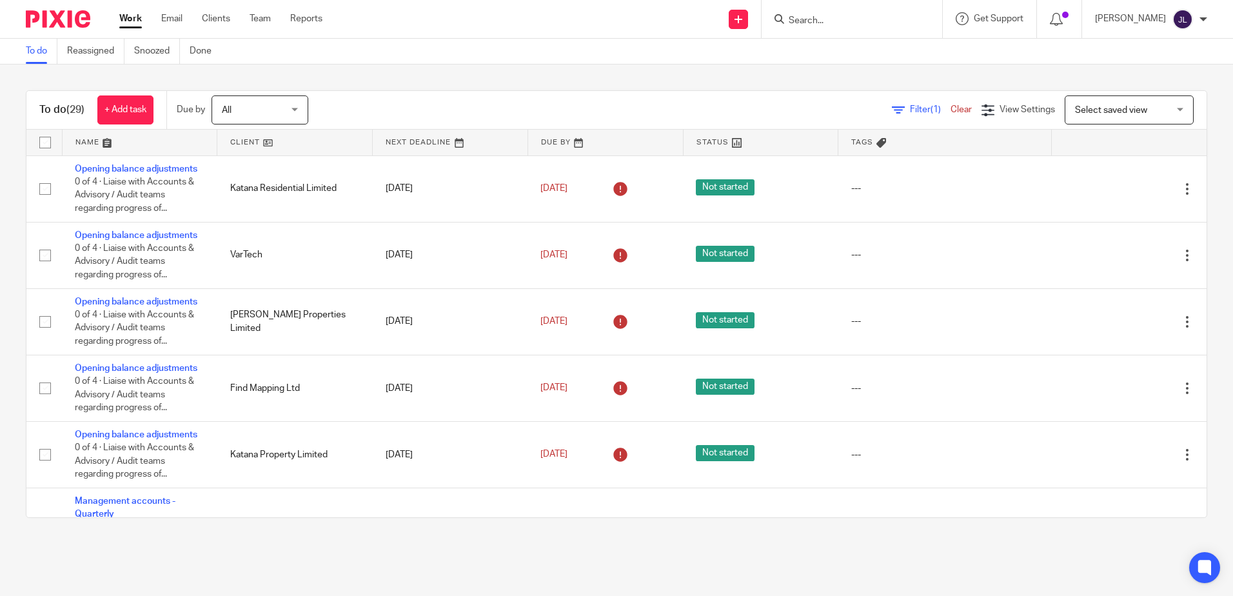
click at [40, 52] on link "To do" at bounding box center [42, 51] width 32 height 25
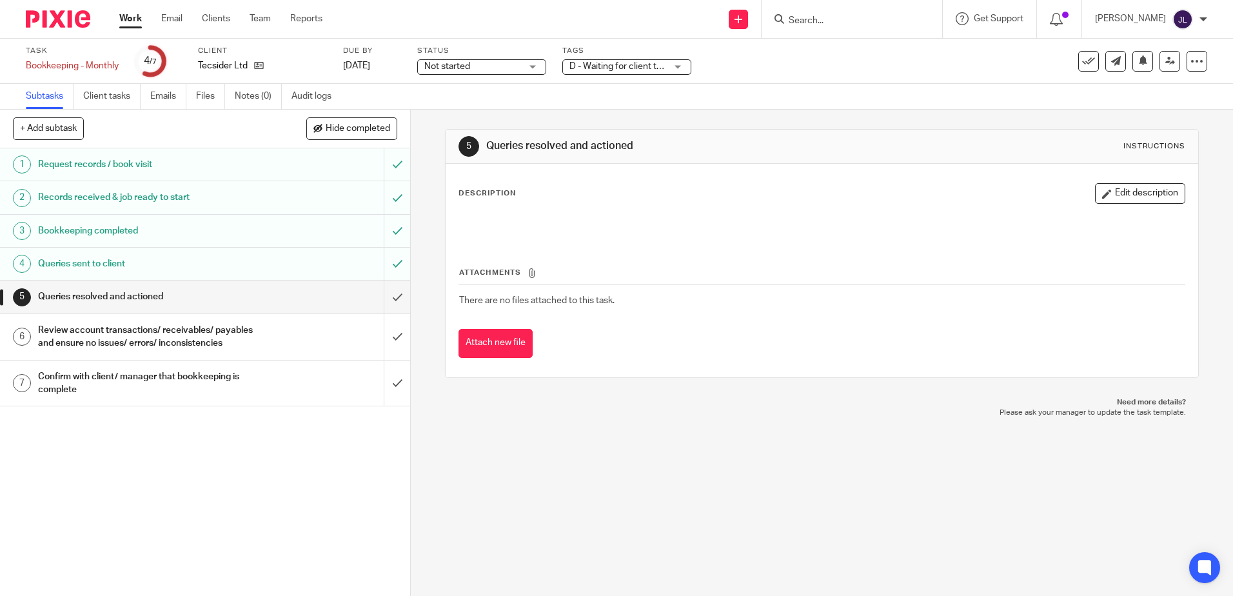
click at [606, 68] on span "D - Waiting for client to answer queries" at bounding box center [647, 66] width 155 height 9
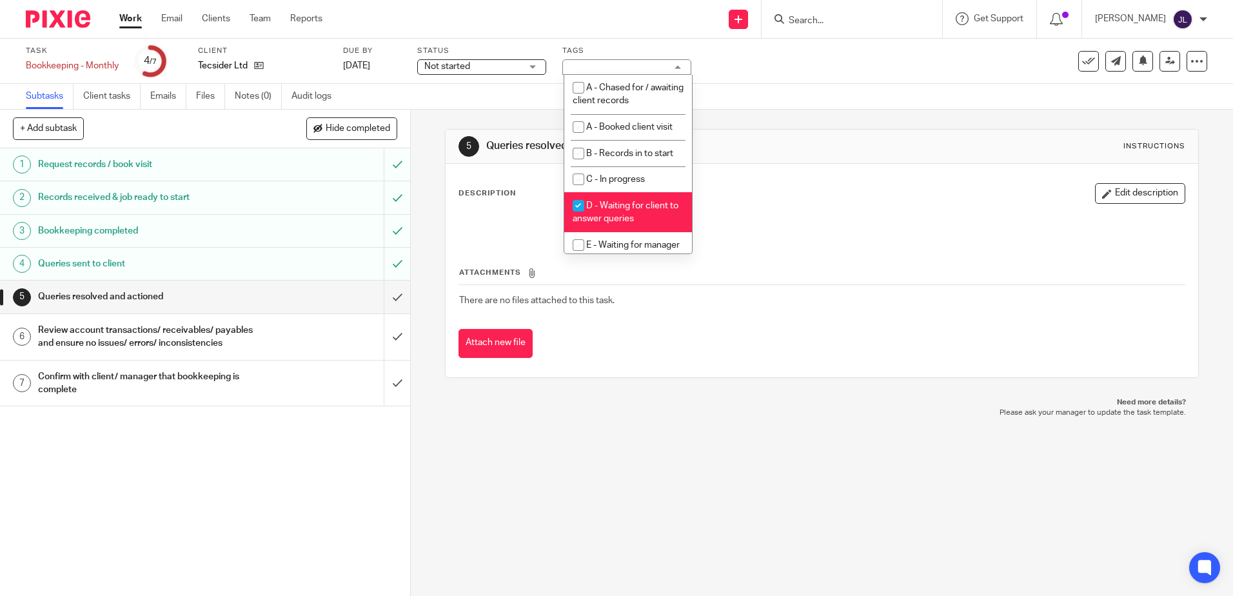
click at [618, 215] on span "D - Waiting for client to answer queries" at bounding box center [626, 212] width 106 height 23
checkbox input "false"
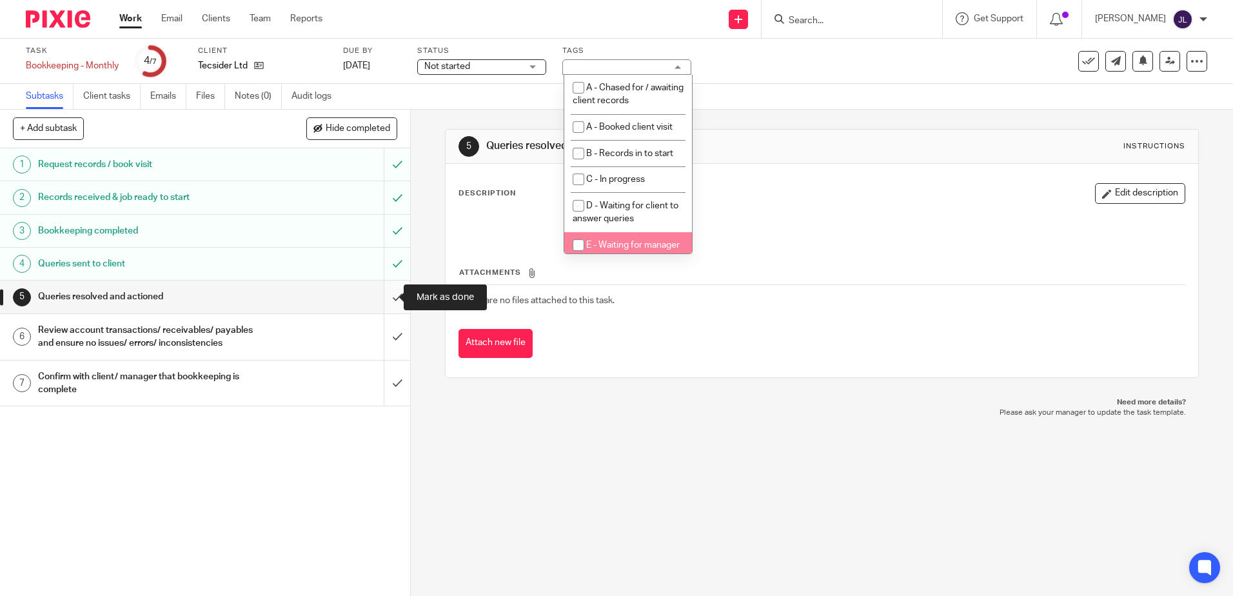
click at [382, 301] on input "submit" at bounding box center [205, 297] width 410 height 32
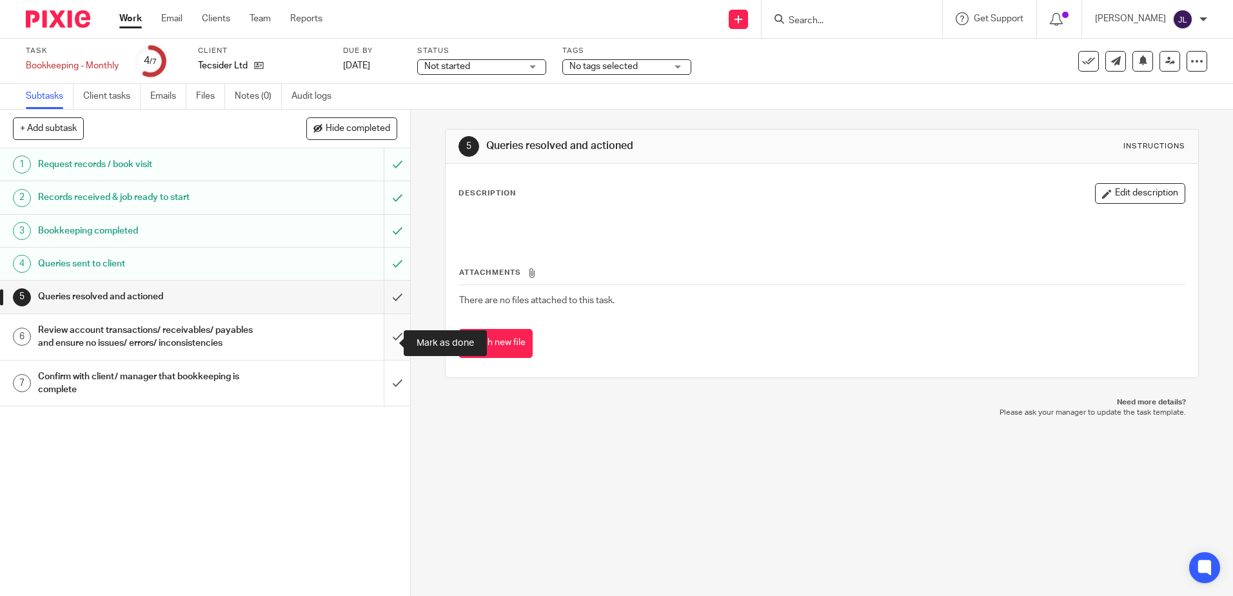
click at [382, 351] on input "submit" at bounding box center [205, 337] width 410 height 46
click at [375, 397] on input "submit" at bounding box center [205, 384] width 410 height 46
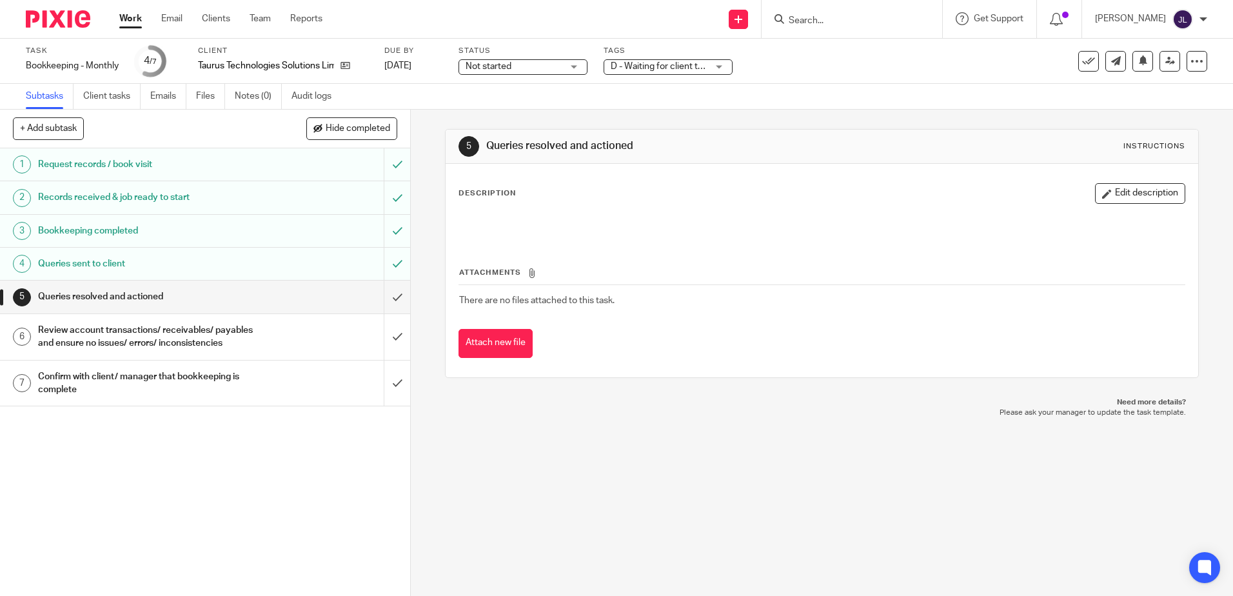
click at [662, 64] on span "D - Waiting for client to answer queries" at bounding box center [688, 66] width 155 height 9
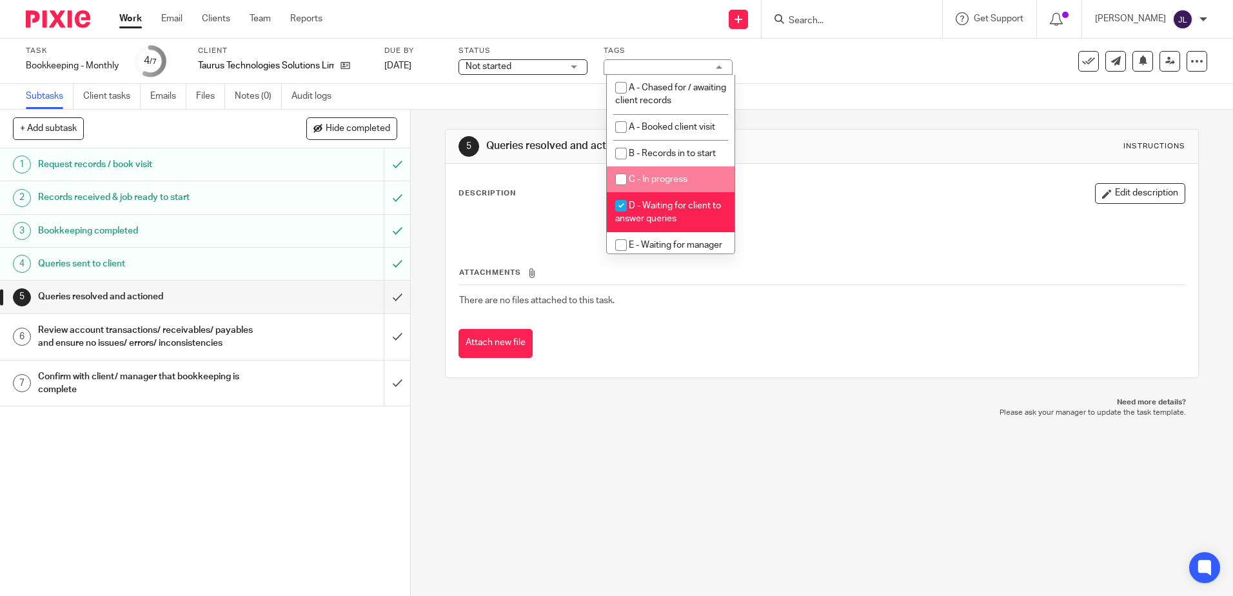
click at [679, 206] on span "D - Waiting for client to answer queries" at bounding box center [668, 212] width 106 height 23
checkbox input "false"
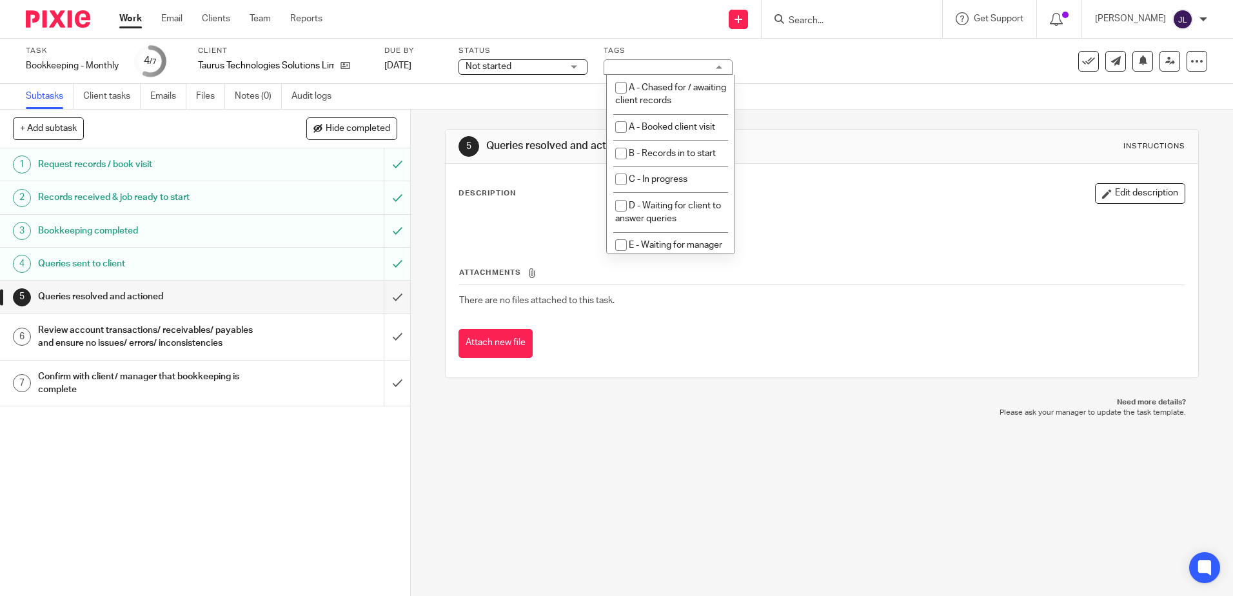
click at [855, 106] on div "Subtasks Client tasks Emails Files Notes (0) Audit logs" at bounding box center [616, 97] width 1233 height 26
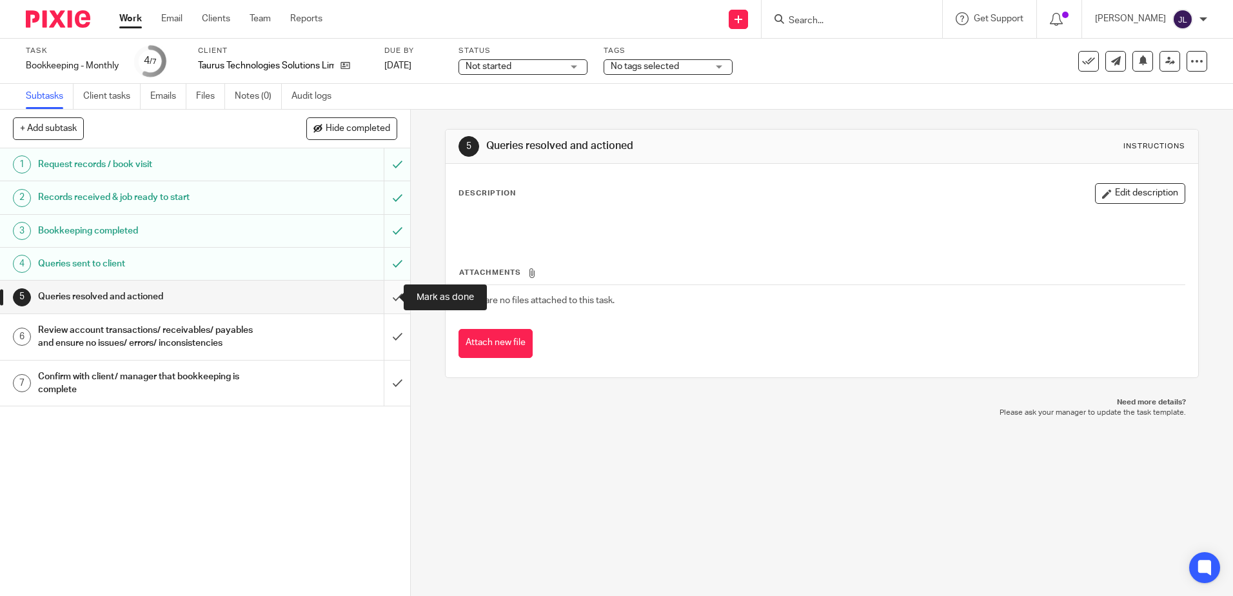
click at [393, 305] on input "submit" at bounding box center [205, 297] width 410 height 32
click at [386, 355] on input "submit" at bounding box center [205, 337] width 410 height 46
click at [386, 403] on input "submit" at bounding box center [205, 384] width 410 height 46
